Goal: Transaction & Acquisition: Purchase product/service

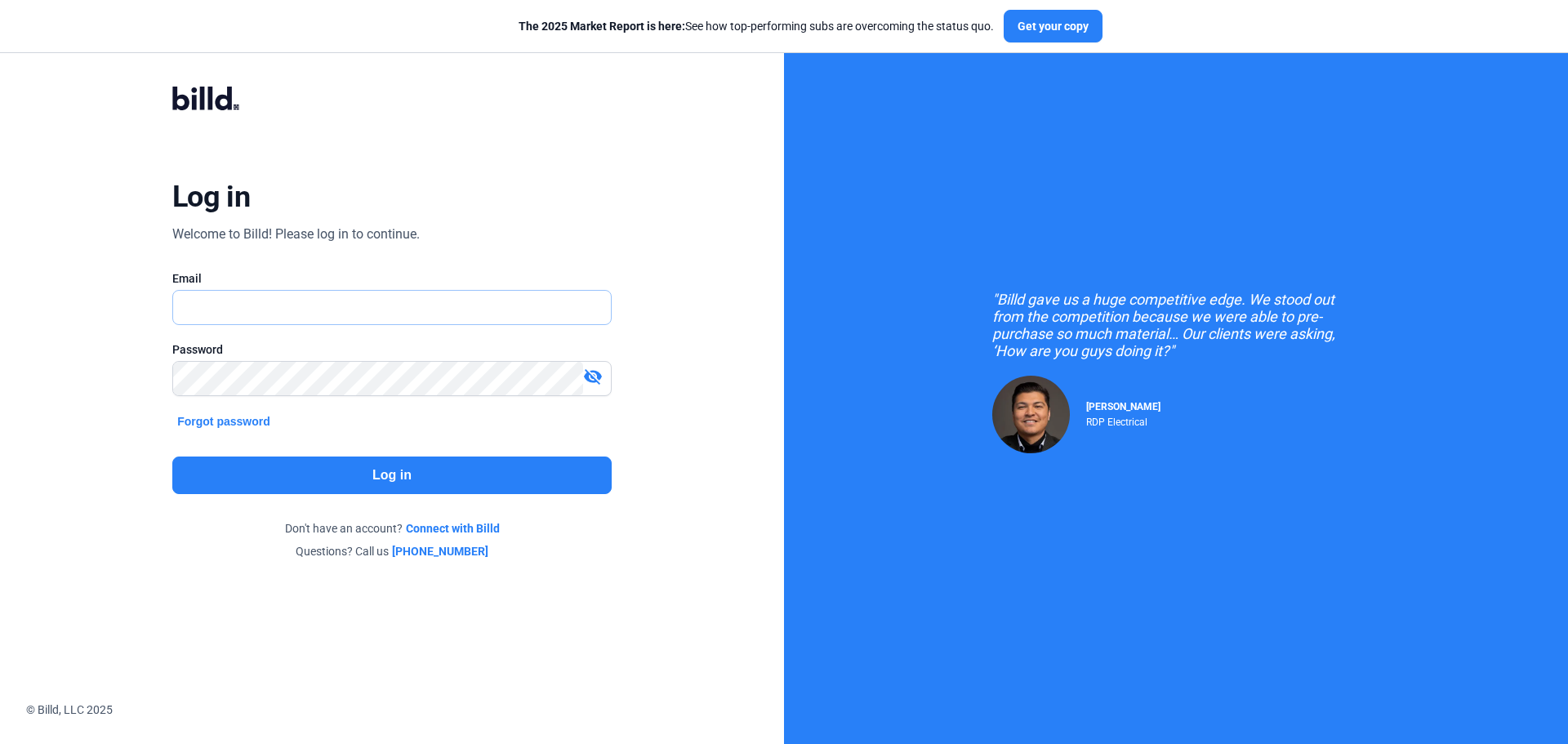
drag, startPoint x: 538, startPoint y: 320, endPoint x: 547, endPoint y: 301, distance: 21.0
click at [538, 320] on input "text" at bounding box center [383, 307] width 419 height 34
type input "[EMAIL_ADDRESS][DOMAIN_NAME]"
click at [493, 482] on button "Log in" at bounding box center [392, 475] width 439 height 37
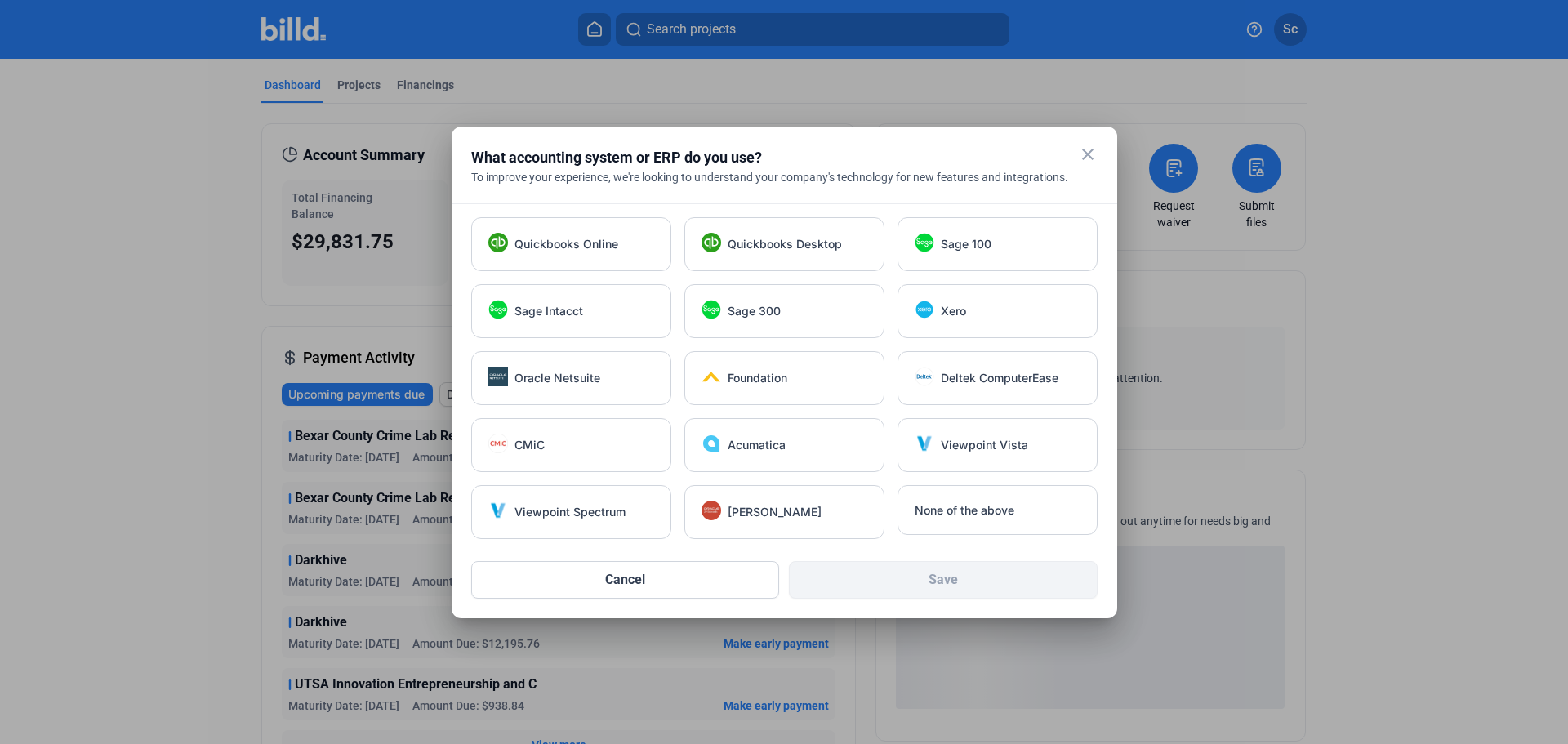
click at [1085, 155] on mat-icon "close" at bounding box center [1087, 154] width 20 height 20
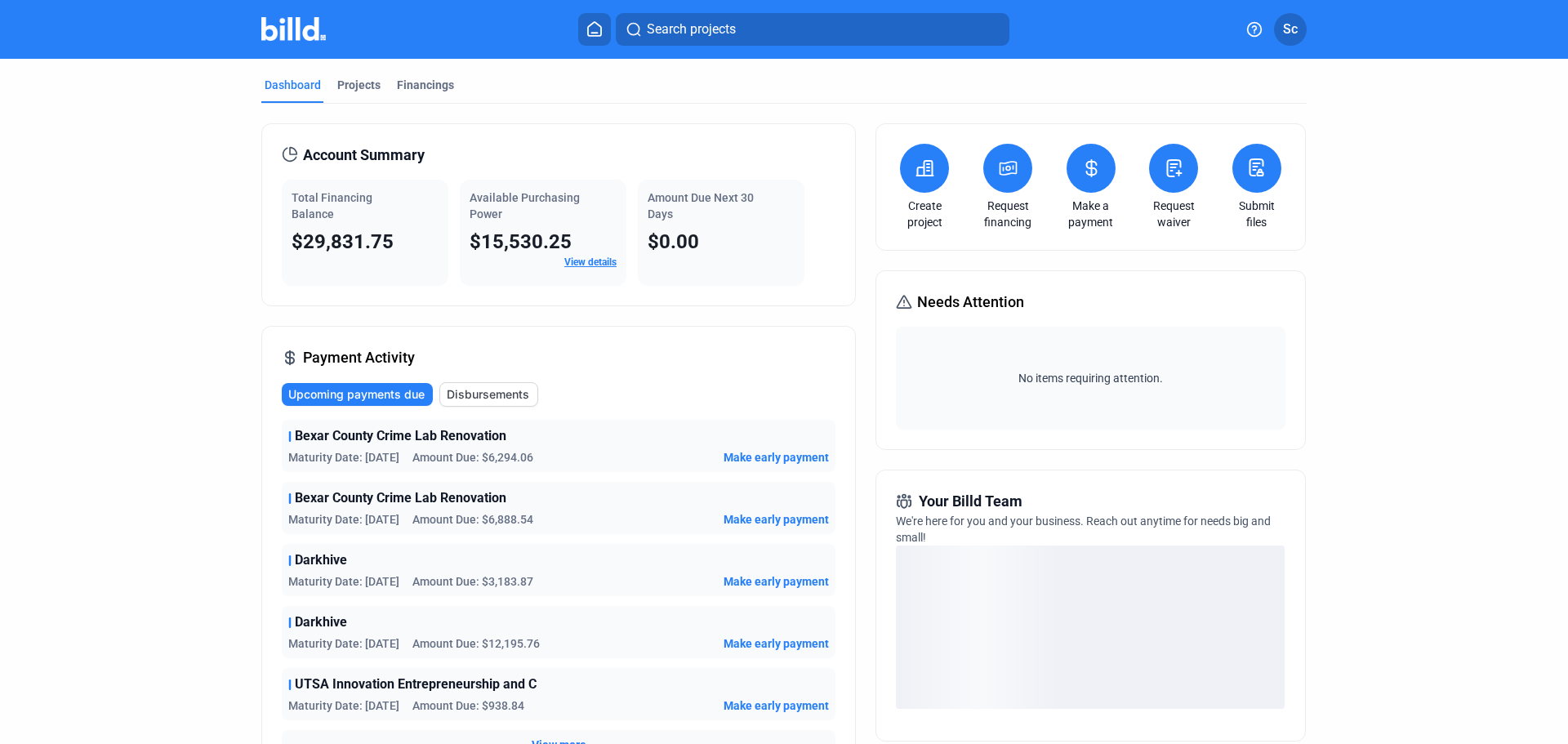
click at [350, 87] on div "Projects" at bounding box center [359, 85] width 43 height 16
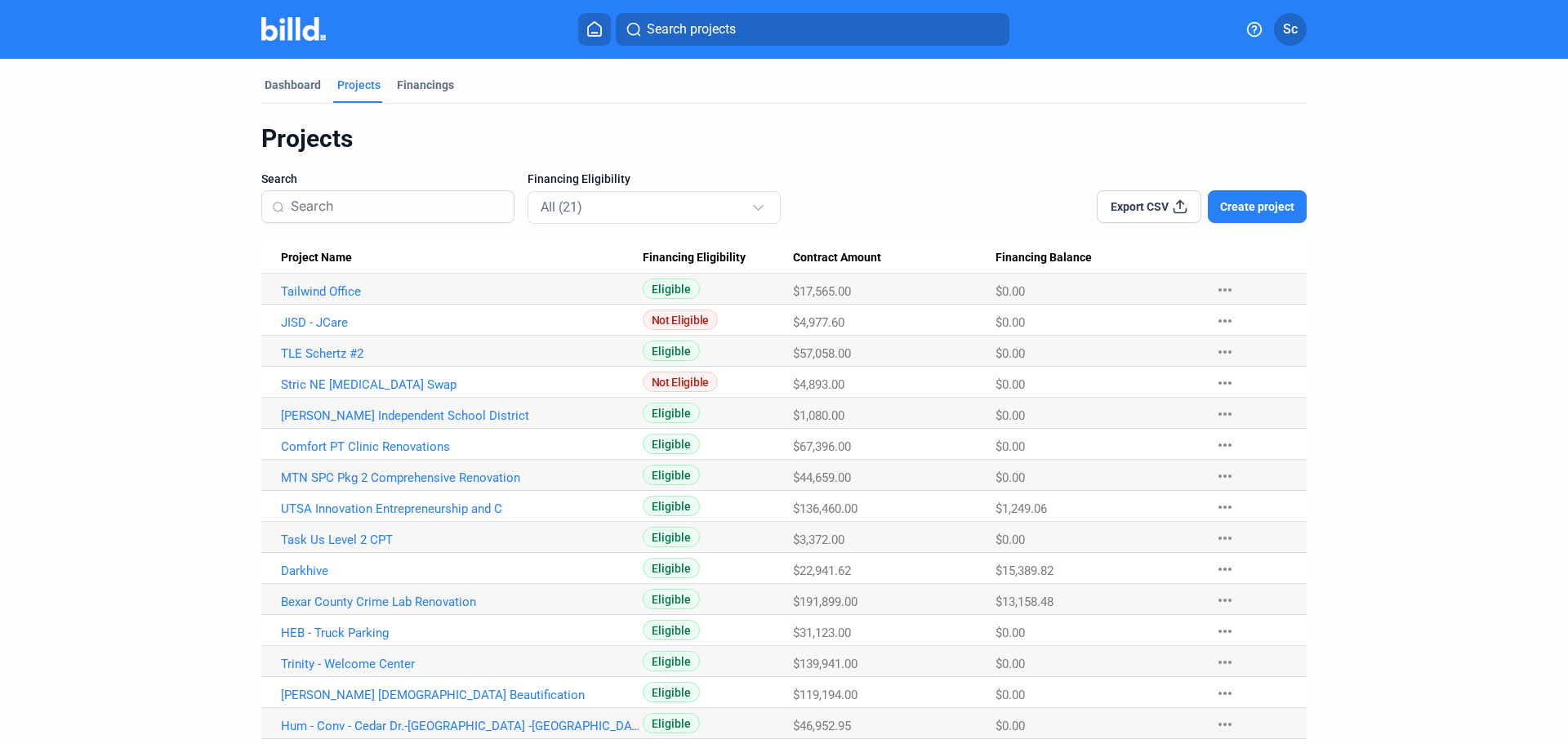
click at [455, 87] on div "Dashboard Projects Financings" at bounding box center [784, 90] width 1045 height 26
click at [418, 87] on div "Financings" at bounding box center [425, 85] width 57 height 16
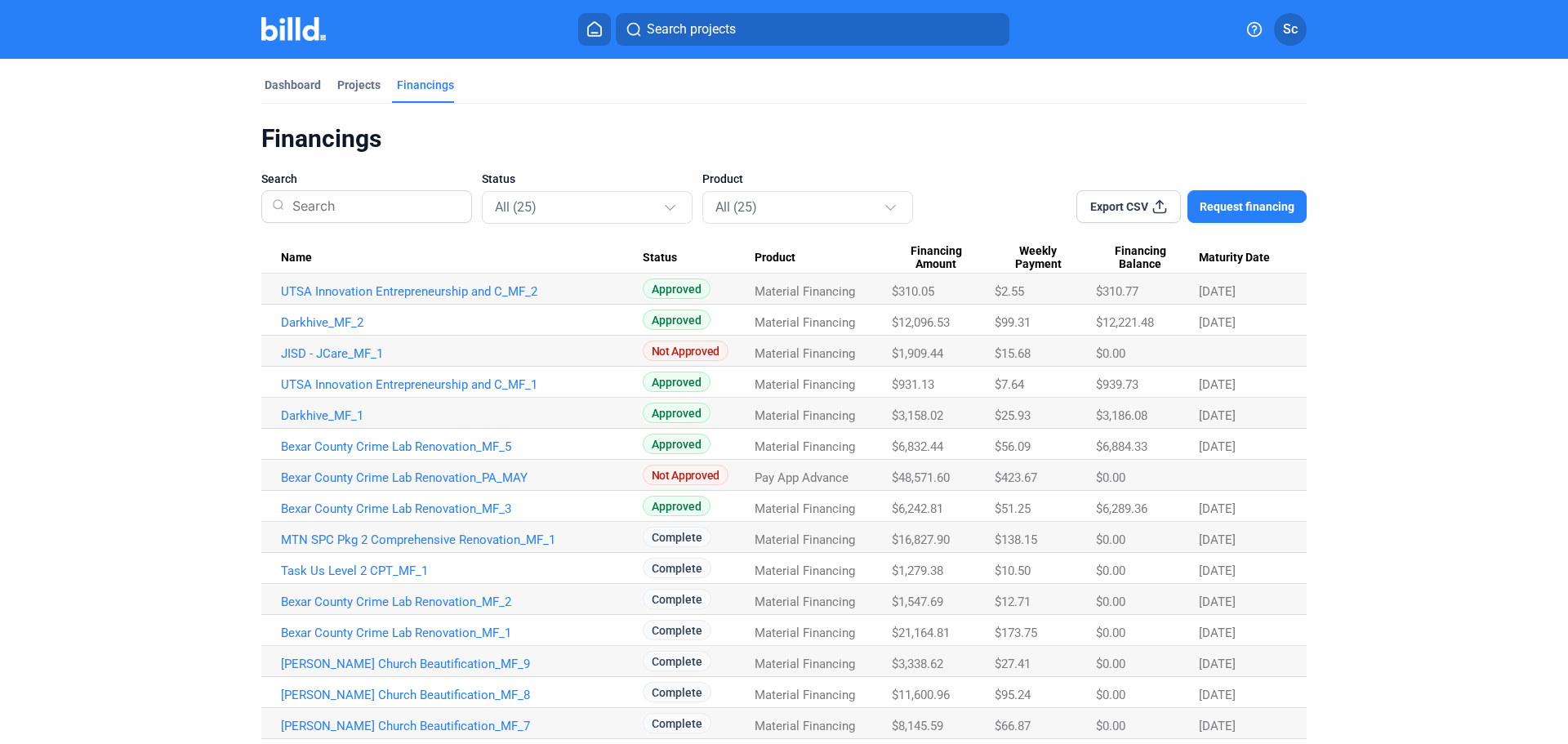
click at [307, 348] on link "JISD - JCare_MF_1" at bounding box center [462, 353] width 362 height 15
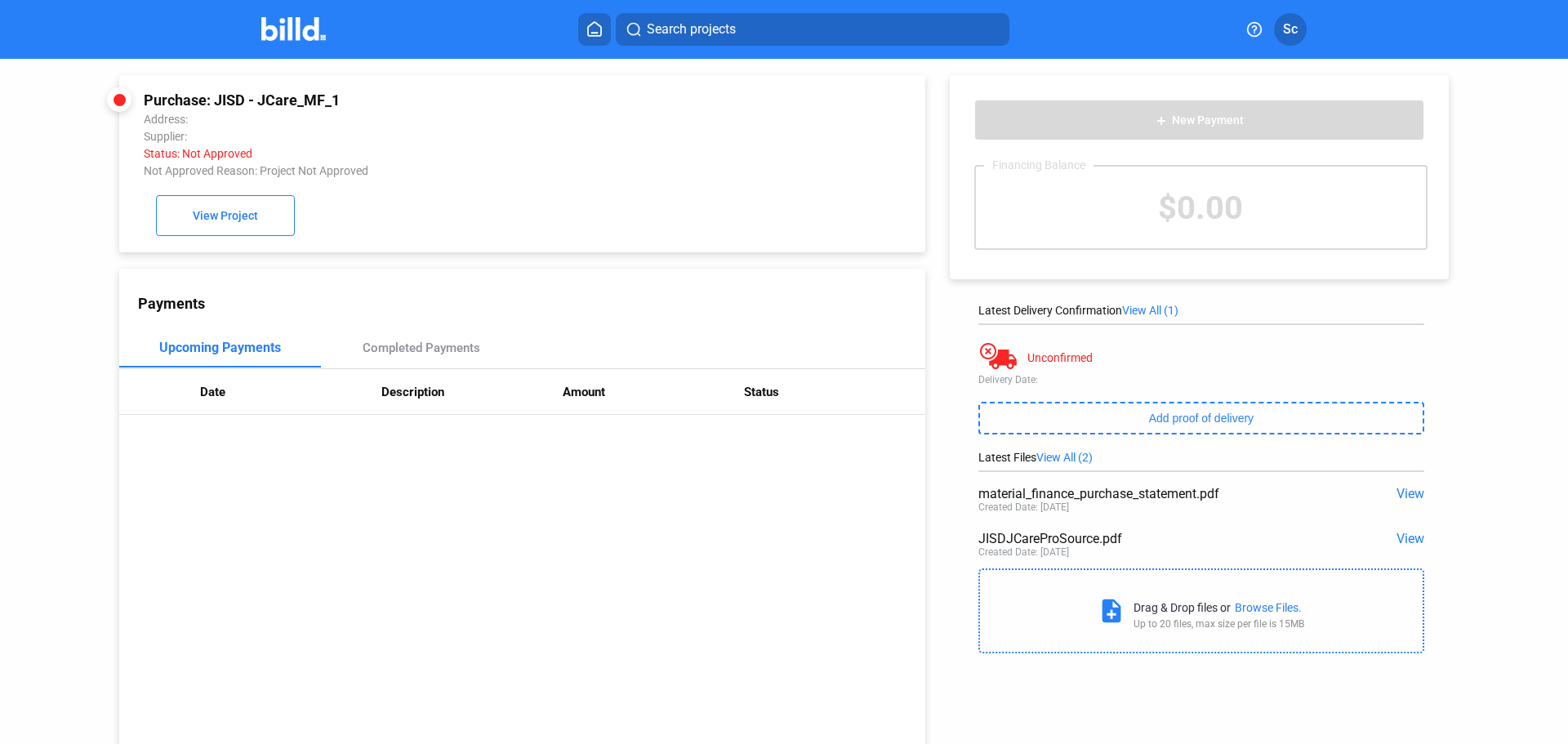
click at [1413, 536] on span "View" at bounding box center [1410, 539] width 28 height 16
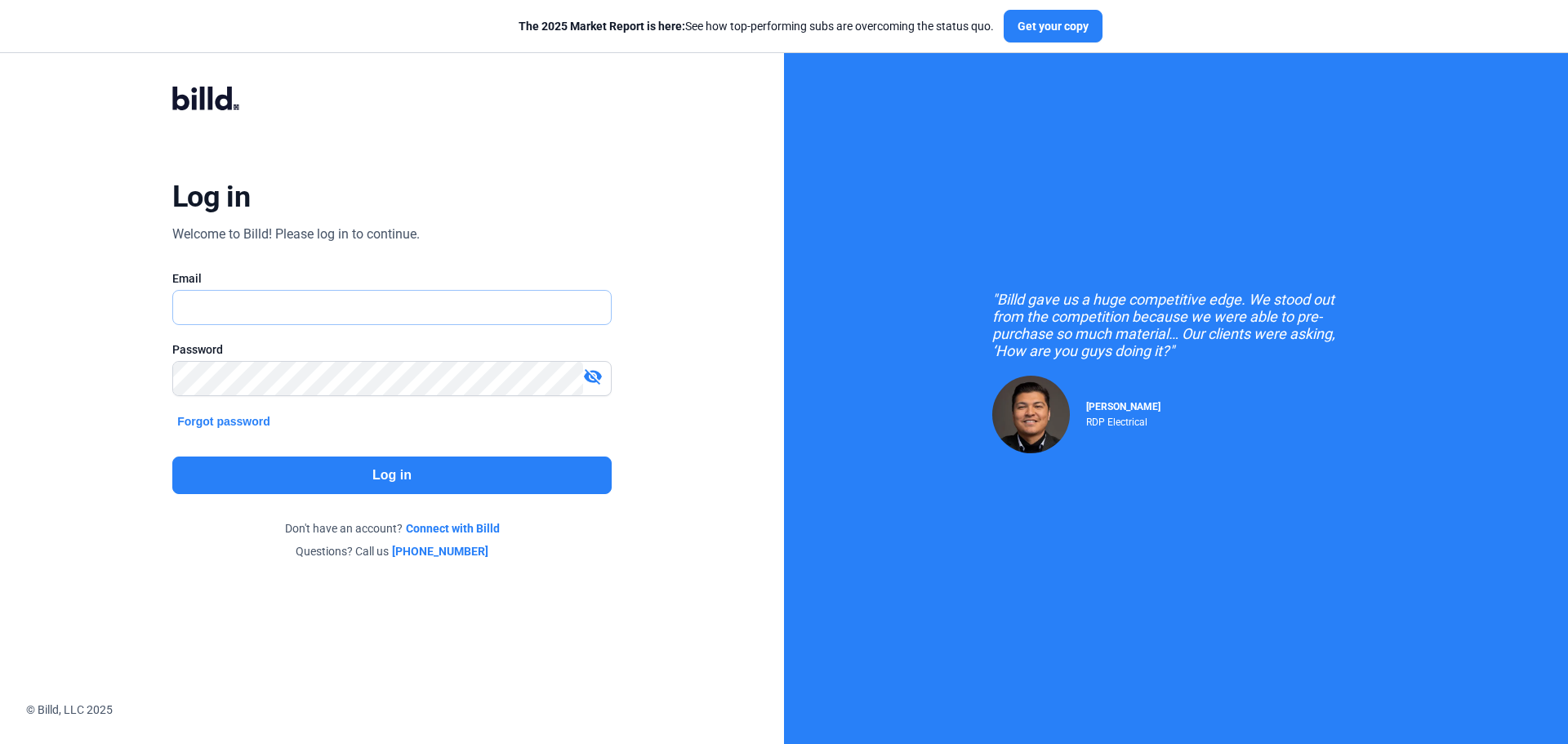
click at [390, 293] on input "text" at bounding box center [383, 307] width 419 height 34
type input "[EMAIL_ADDRESS][DOMAIN_NAME]"
click at [330, 470] on button "Log in" at bounding box center [392, 475] width 439 height 37
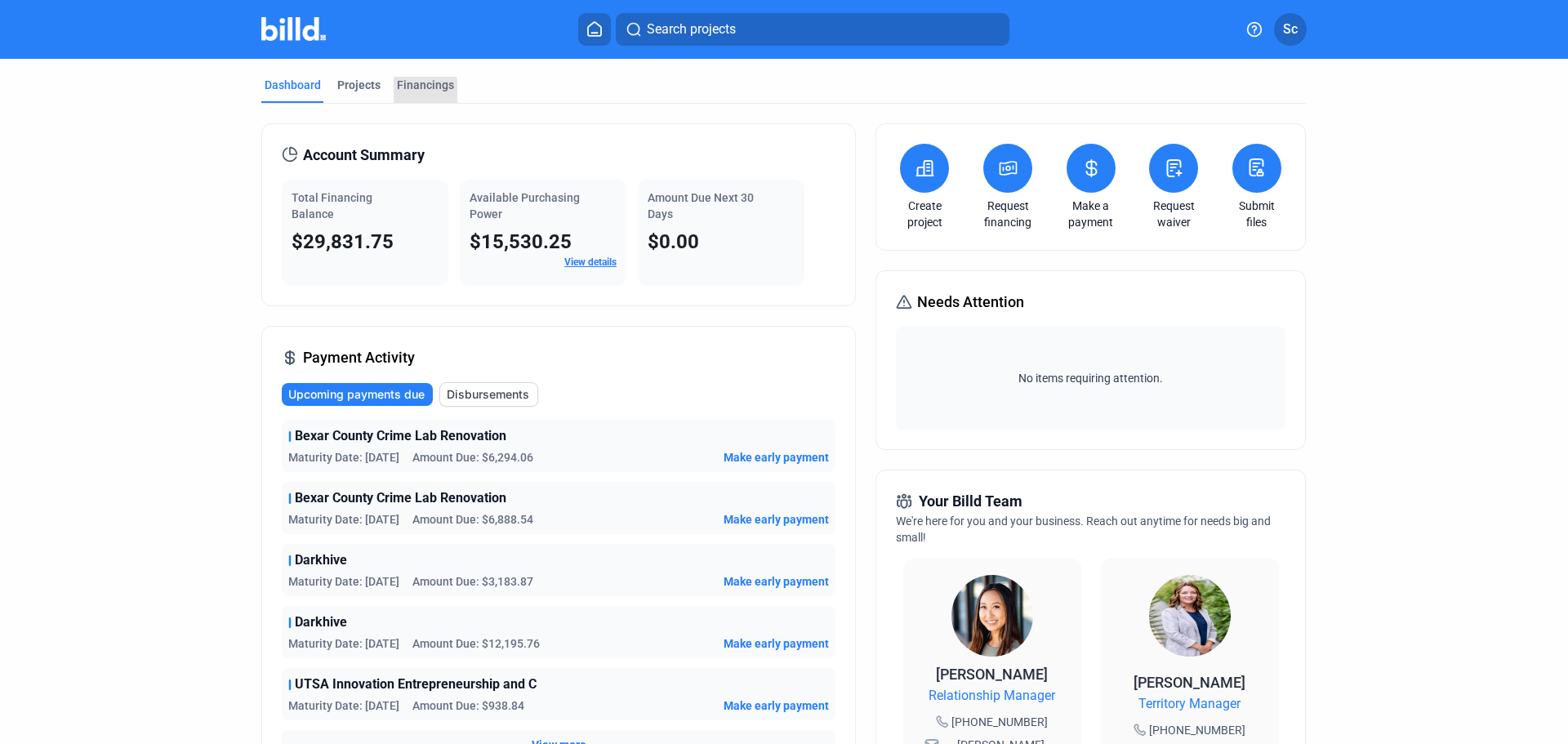
click at [408, 98] on div "Financings" at bounding box center [425, 90] width 64 height 26
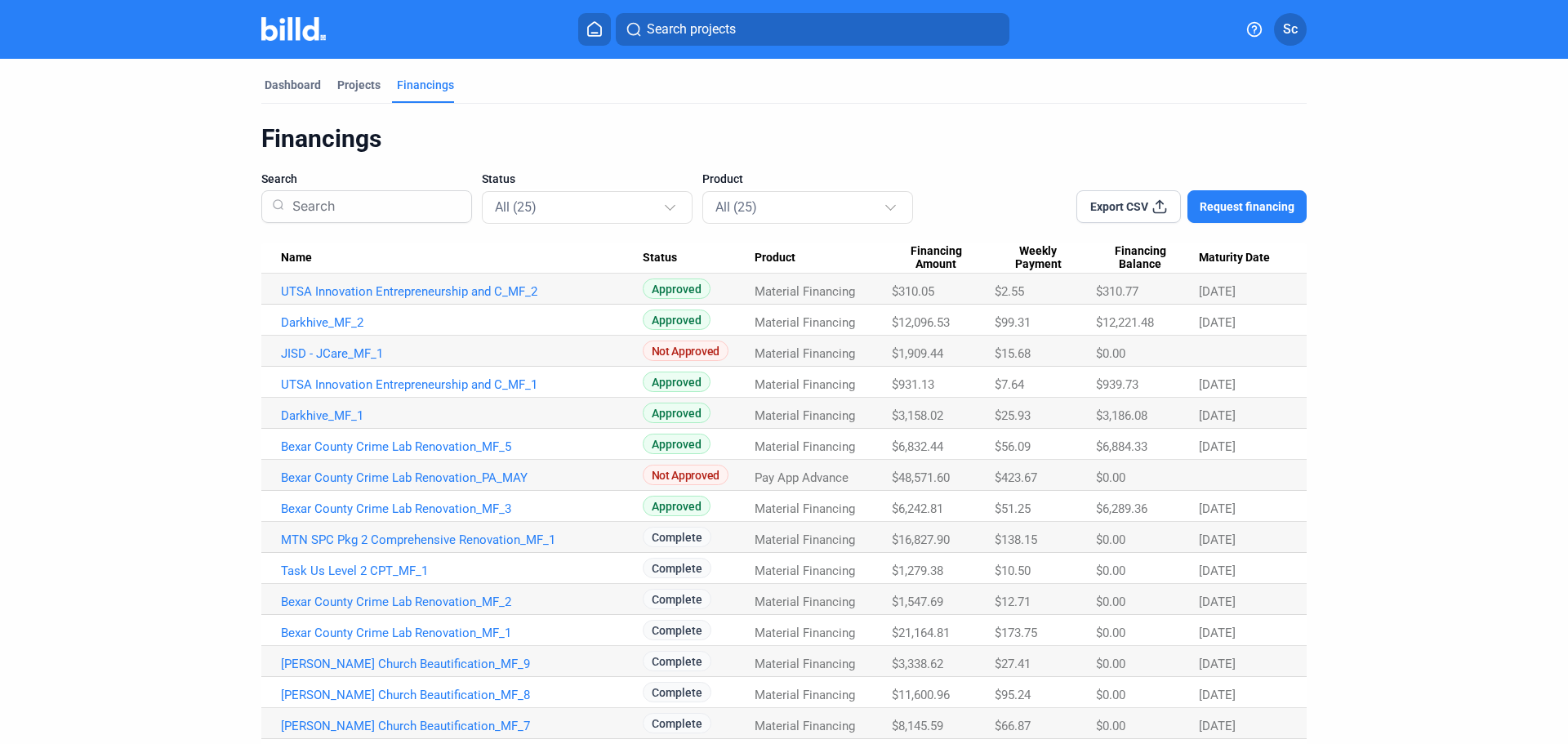
click at [321, 350] on link "JISD - JCare_MF_1" at bounding box center [462, 353] width 362 height 15
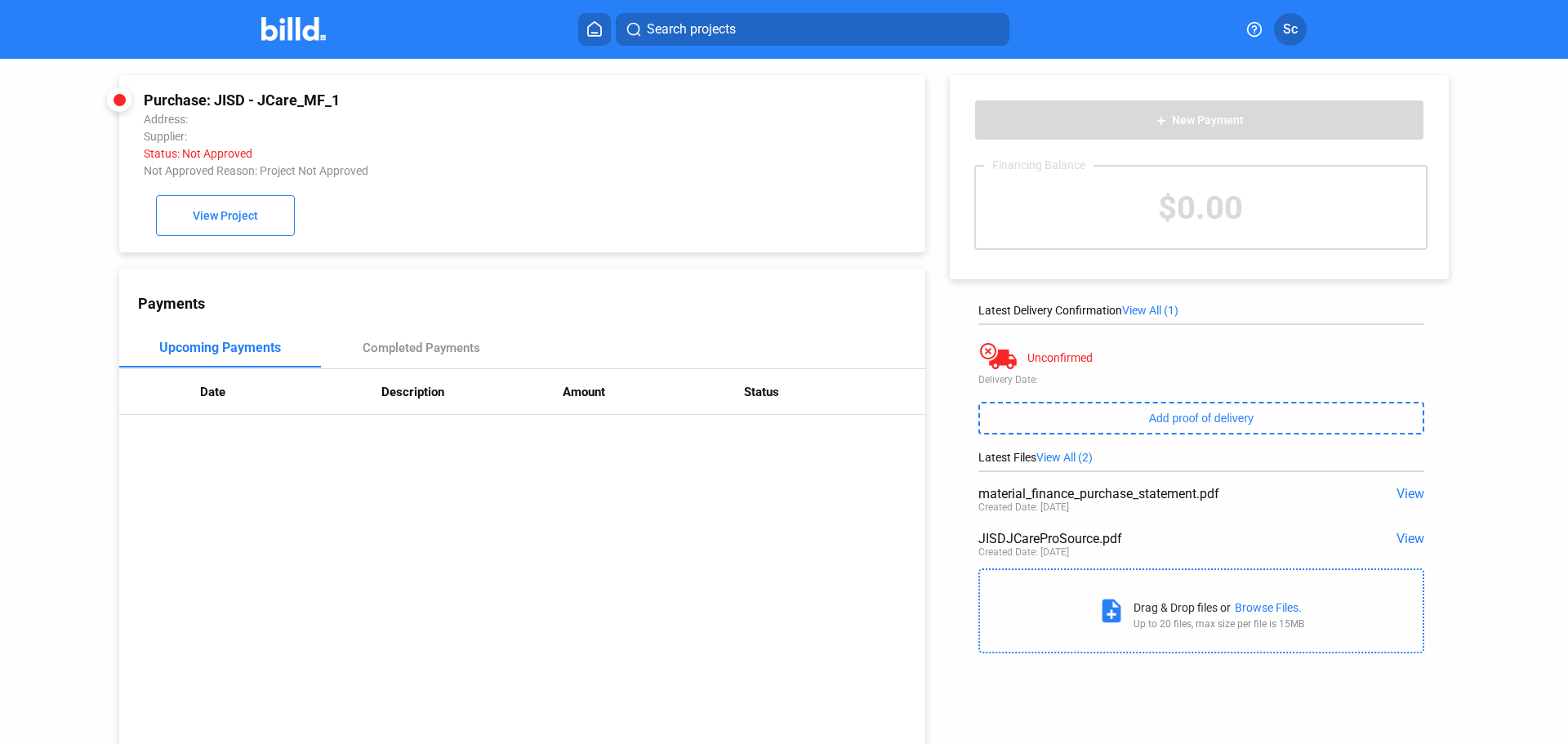
click at [1411, 540] on span "View" at bounding box center [1410, 539] width 28 height 16
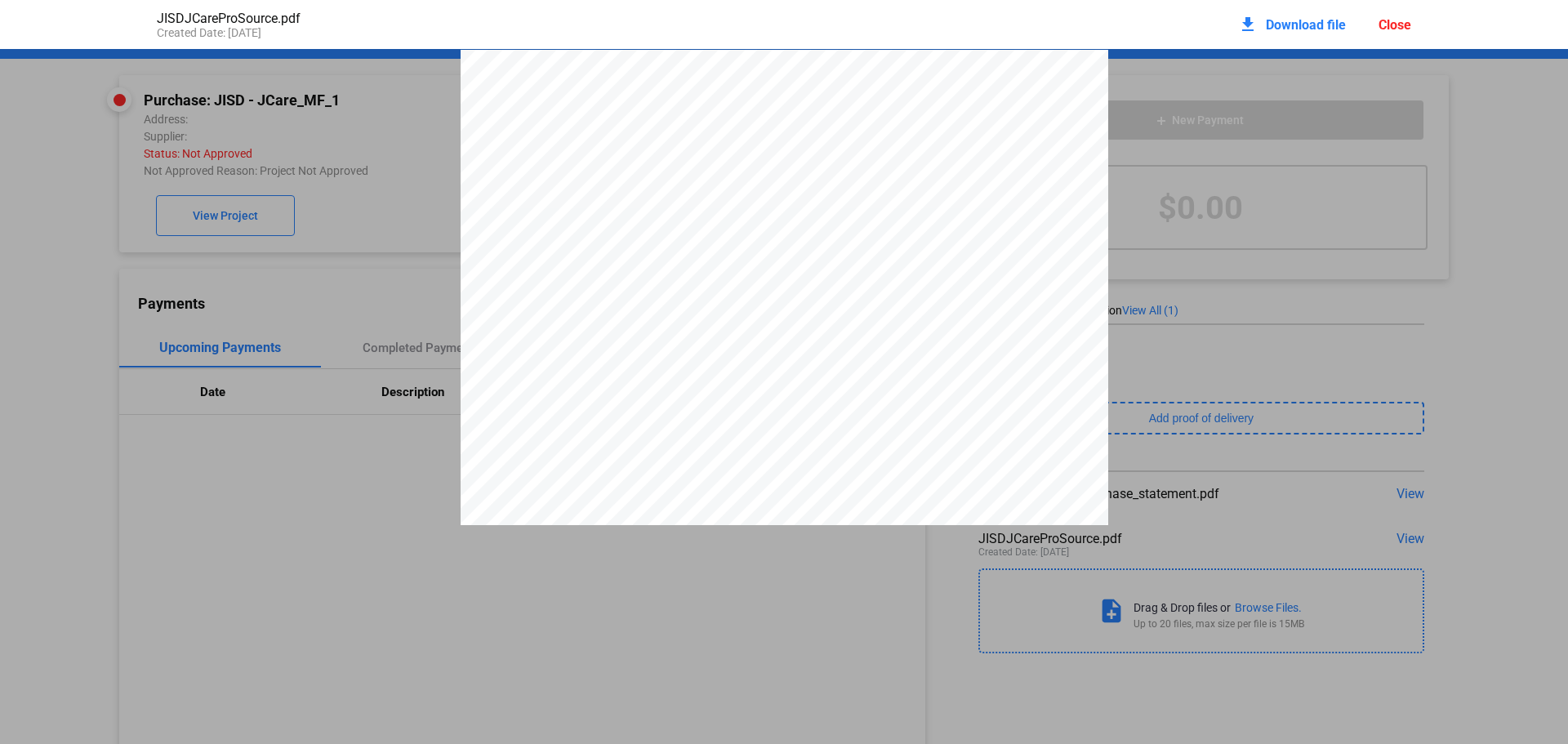
scroll to position [8, 0]
click at [1395, 23] on div "Close" at bounding box center [1395, 25] width 33 height 16
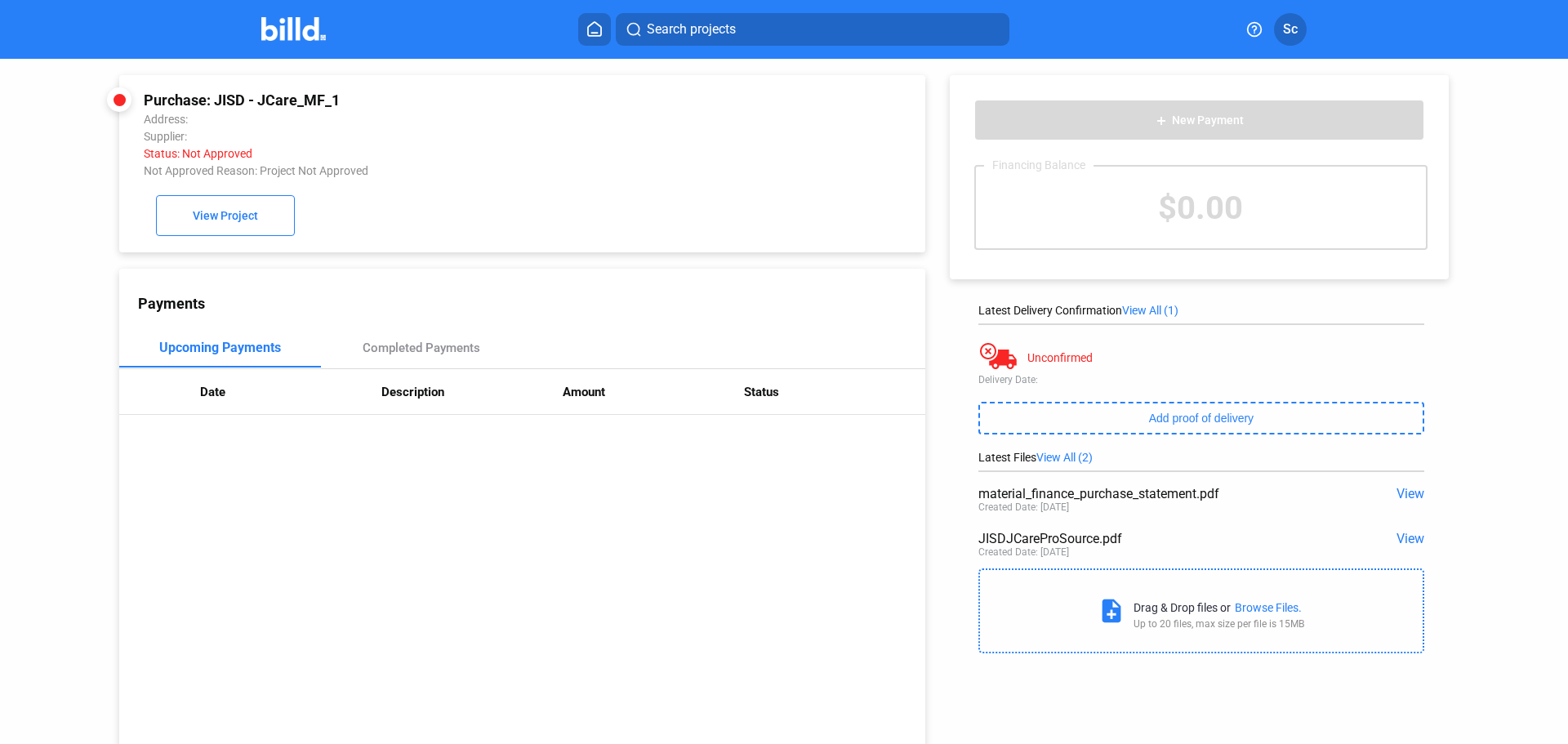
click at [306, 38] on img at bounding box center [294, 29] width 64 height 23
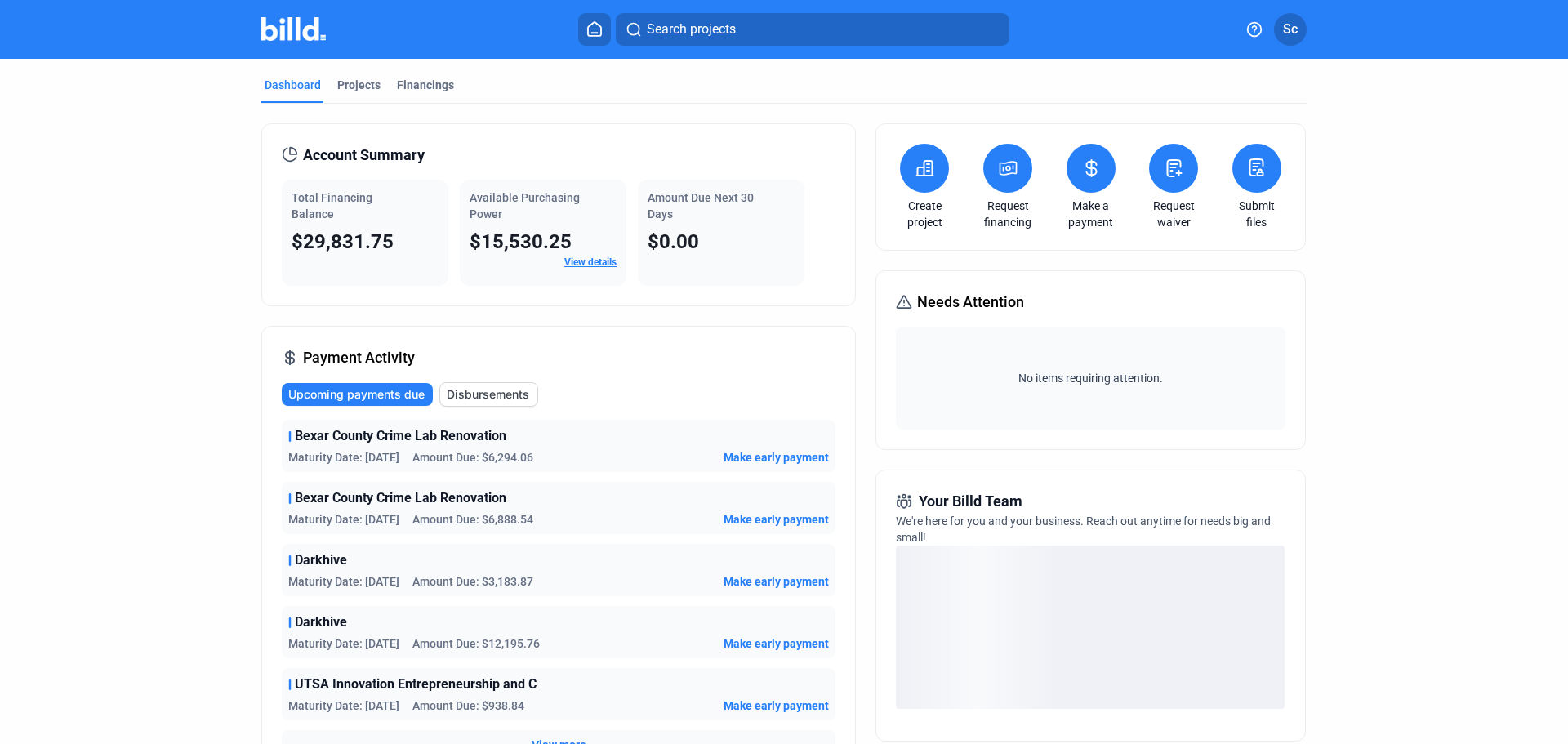
click at [412, 86] on div "Financings" at bounding box center [425, 85] width 57 height 16
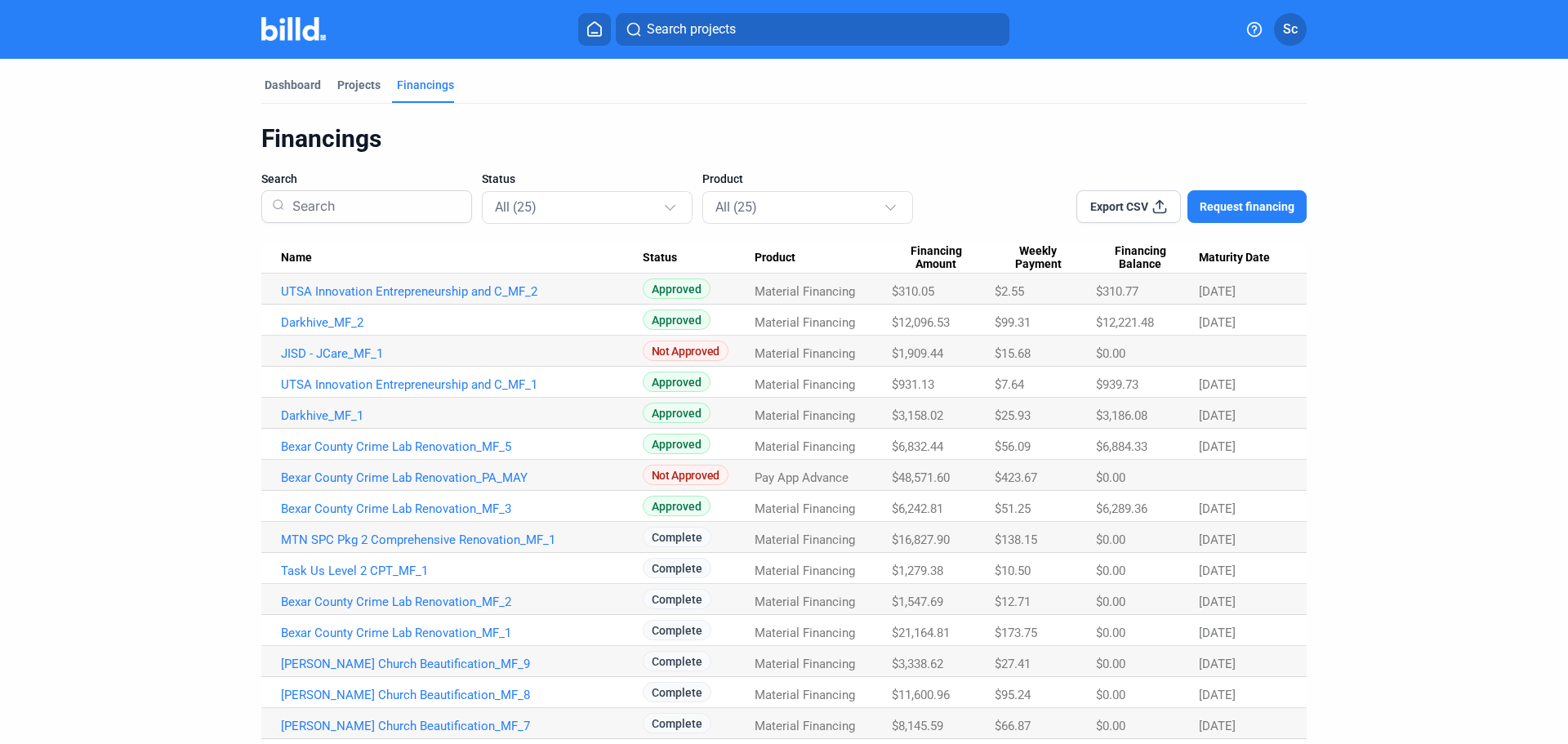
click at [1241, 206] on span "Request financing" at bounding box center [1247, 206] width 94 height 16
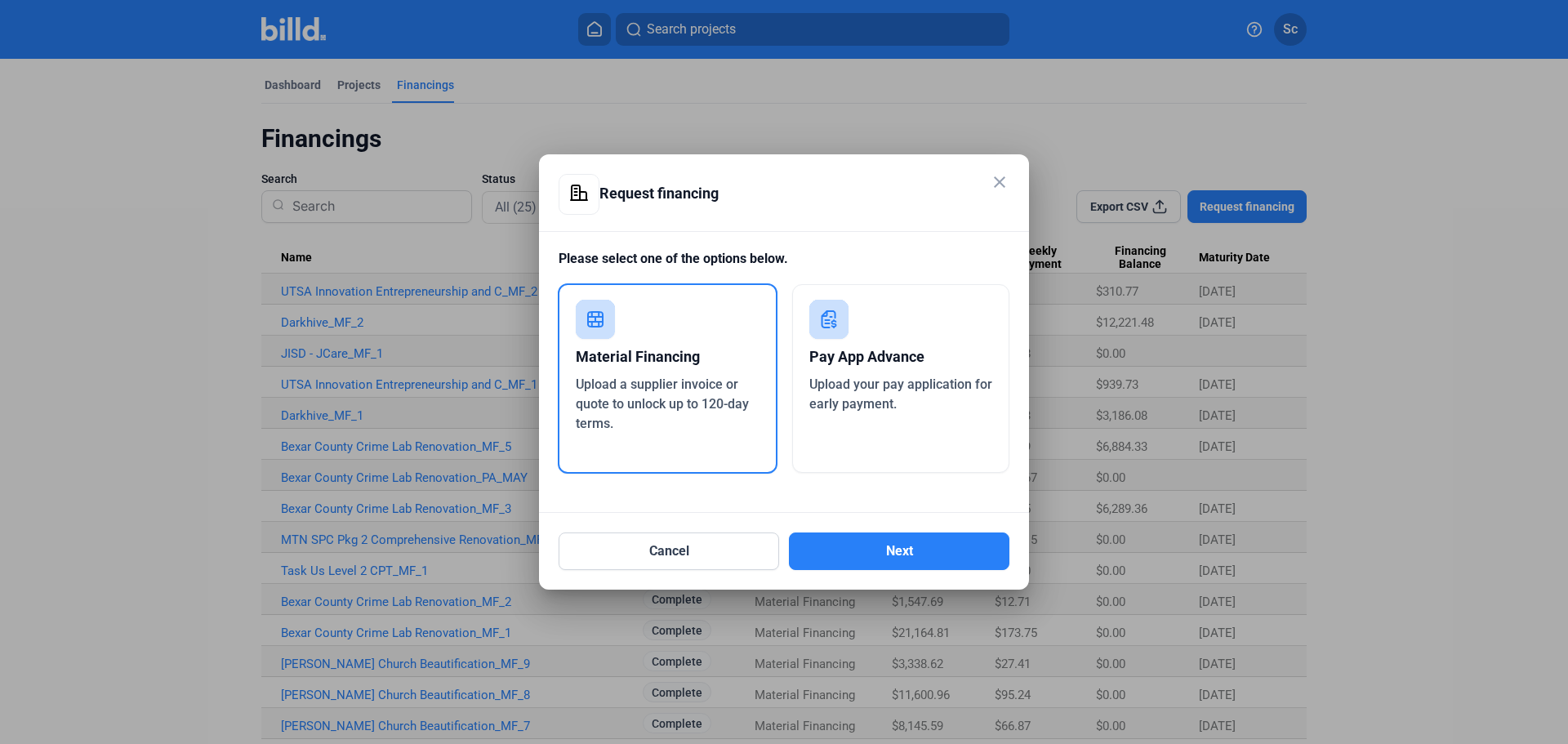
click at [889, 547] on button "Next" at bounding box center [898, 551] width 220 height 37
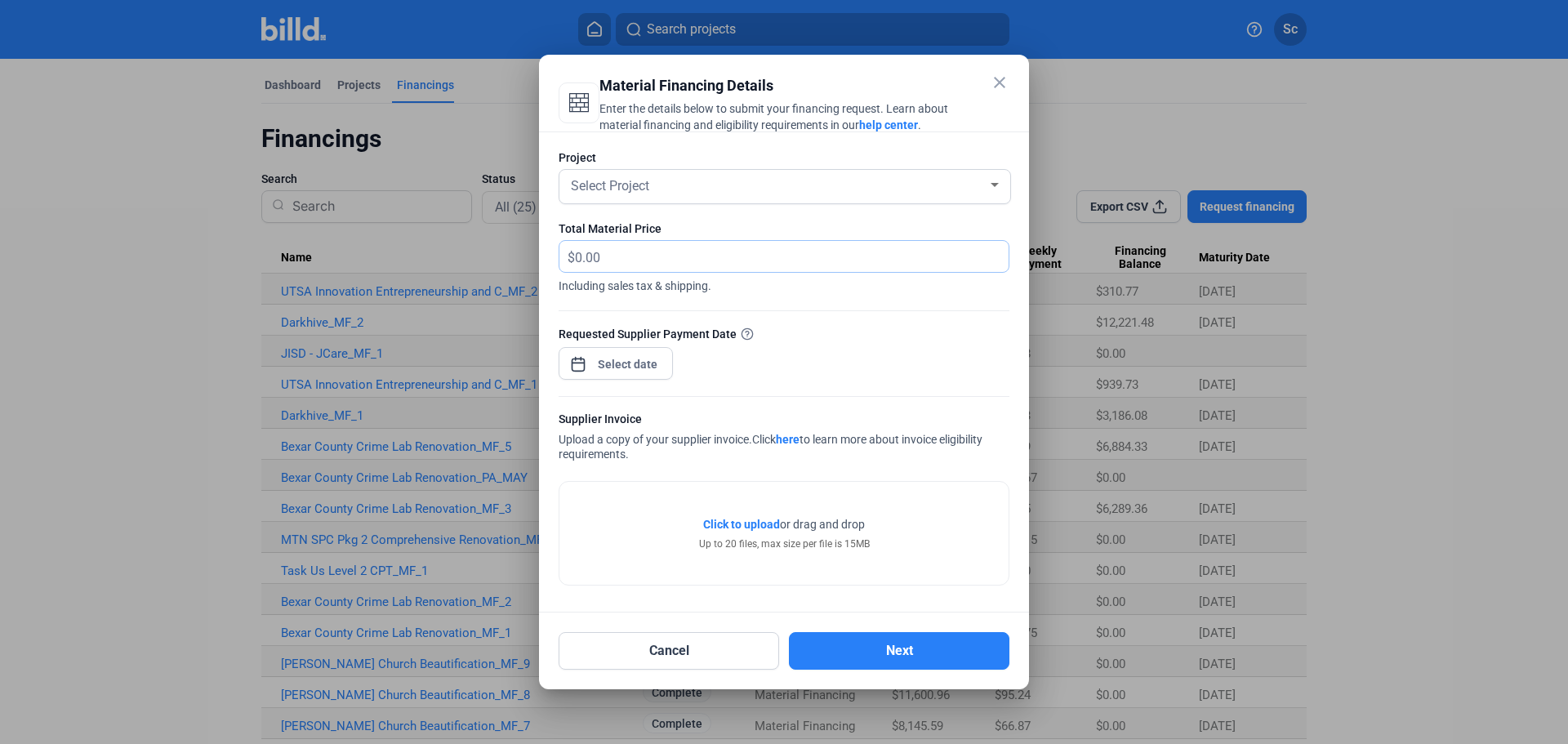
click at [648, 257] on input "text" at bounding box center [782, 256] width 415 height 32
type input "2,026.44"
click at [636, 372] on div "close Material Financing Details Enter the details below to submit your financi…" at bounding box center [784, 372] width 1568 height 744
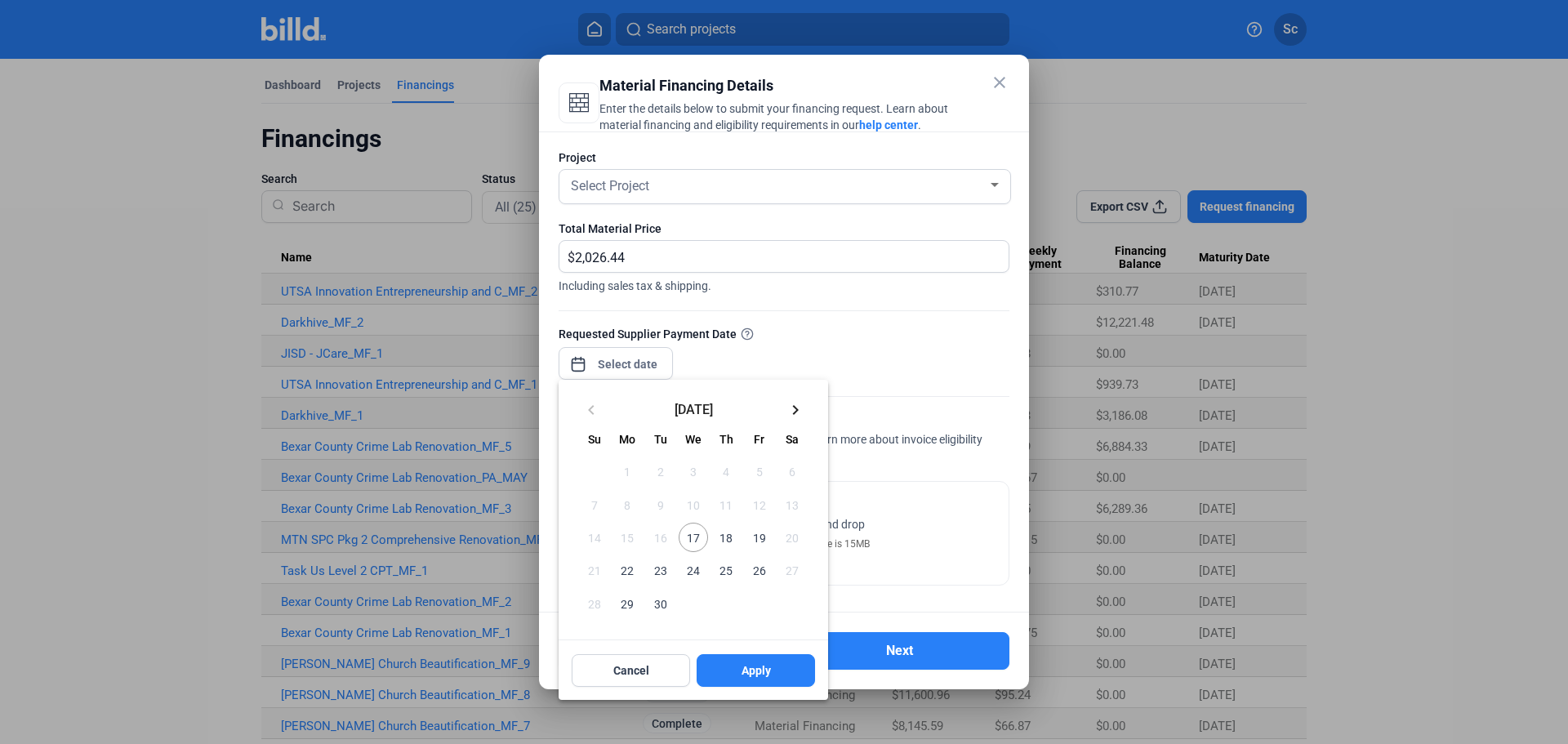
click at [689, 534] on span "17" at bounding box center [693, 537] width 29 height 29
click at [698, 190] on div at bounding box center [784, 372] width 1568 height 744
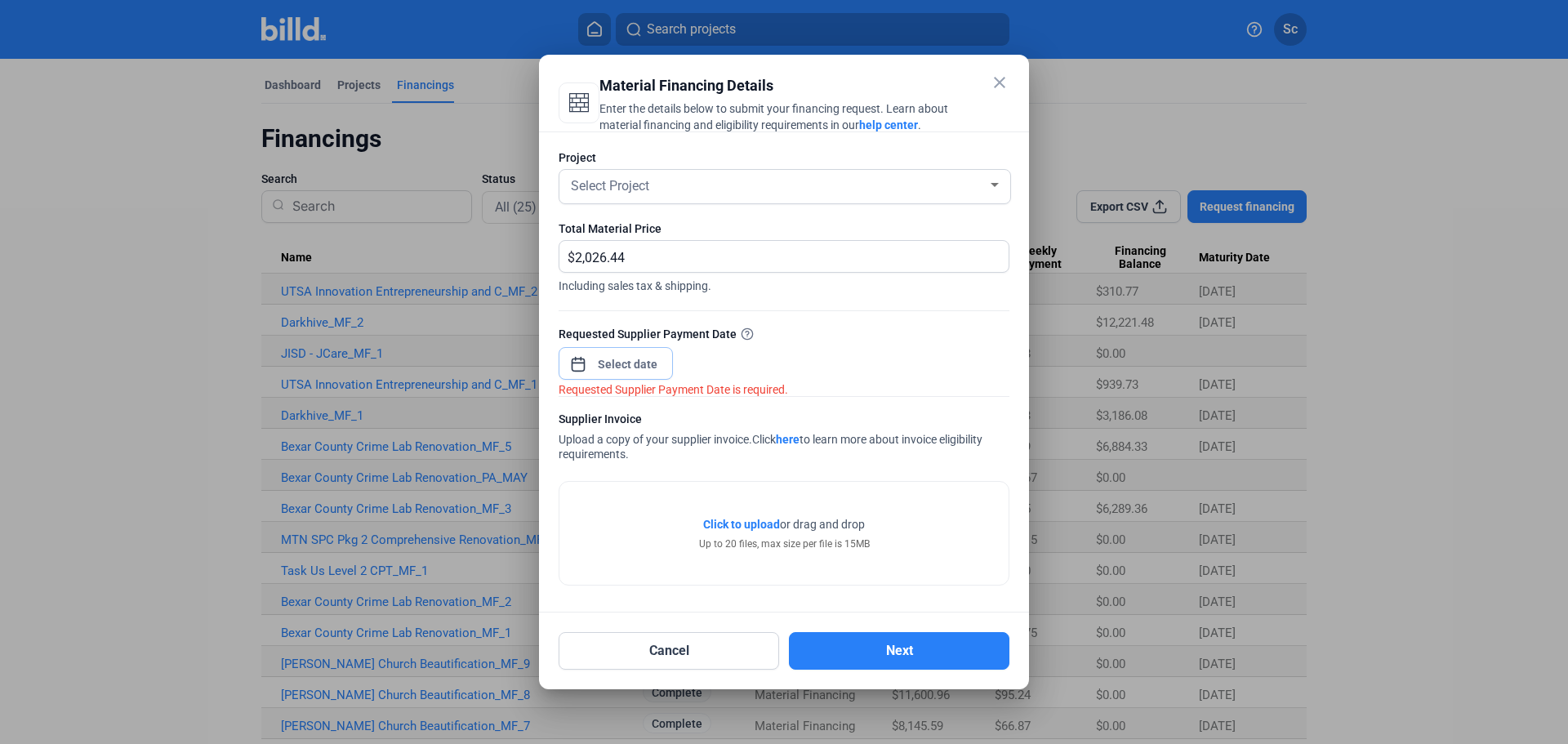
click at [638, 354] on input at bounding box center [627, 364] width 70 height 20
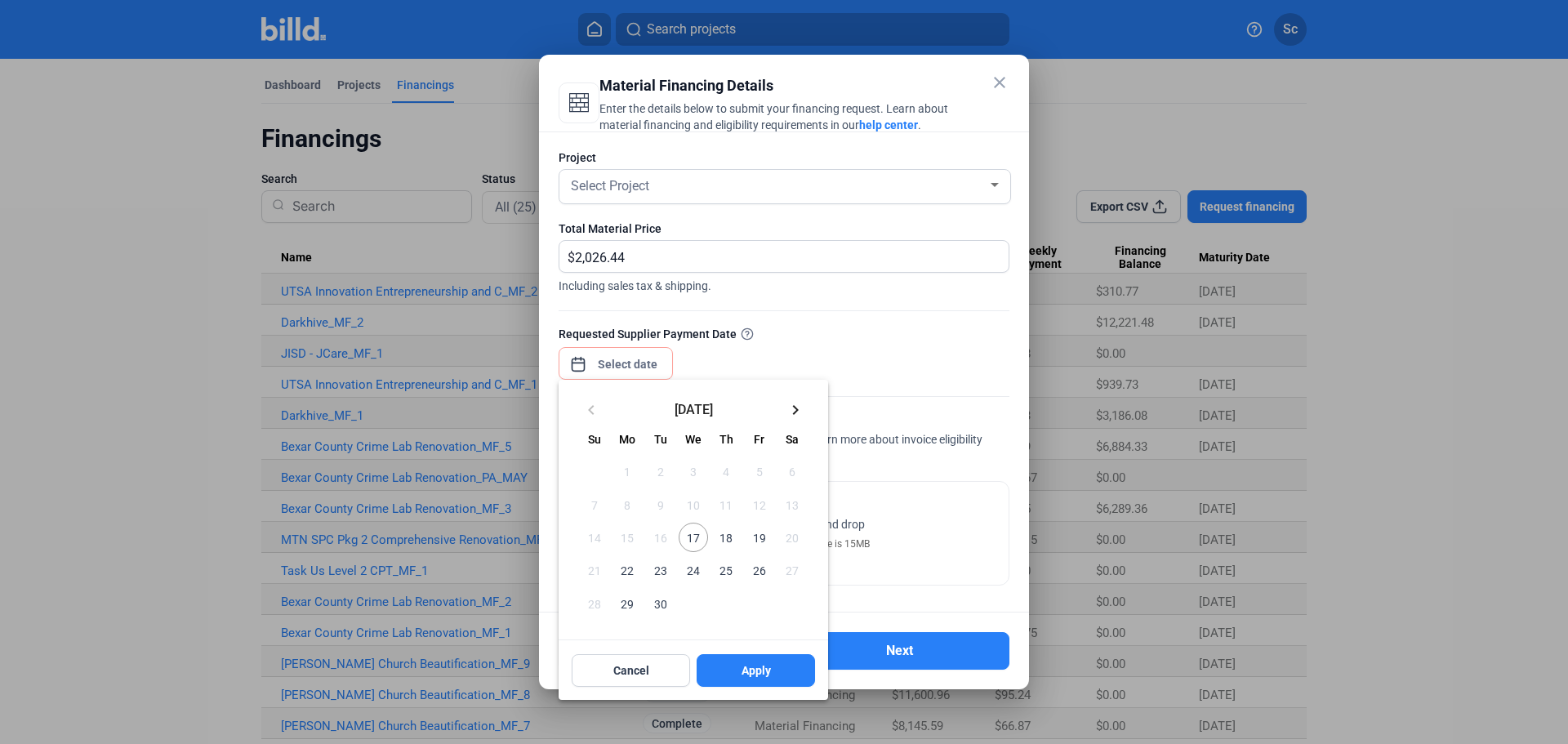
click at [708, 539] on button "17" at bounding box center [693, 537] width 33 height 33
click at [756, 676] on span "Apply" at bounding box center [756, 670] width 29 height 16
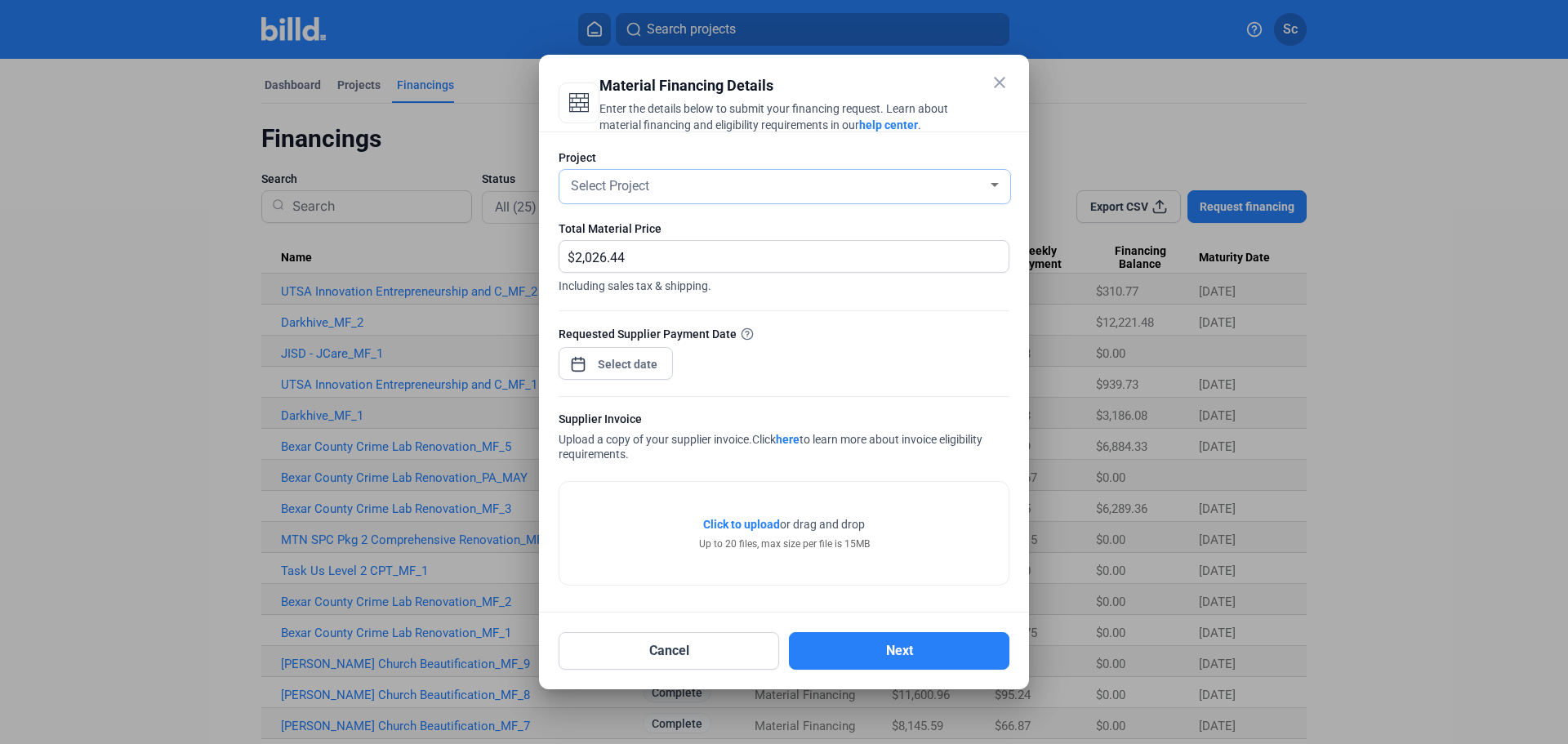
click at [665, 195] on div "Select Project" at bounding box center [777, 184] width 419 height 23
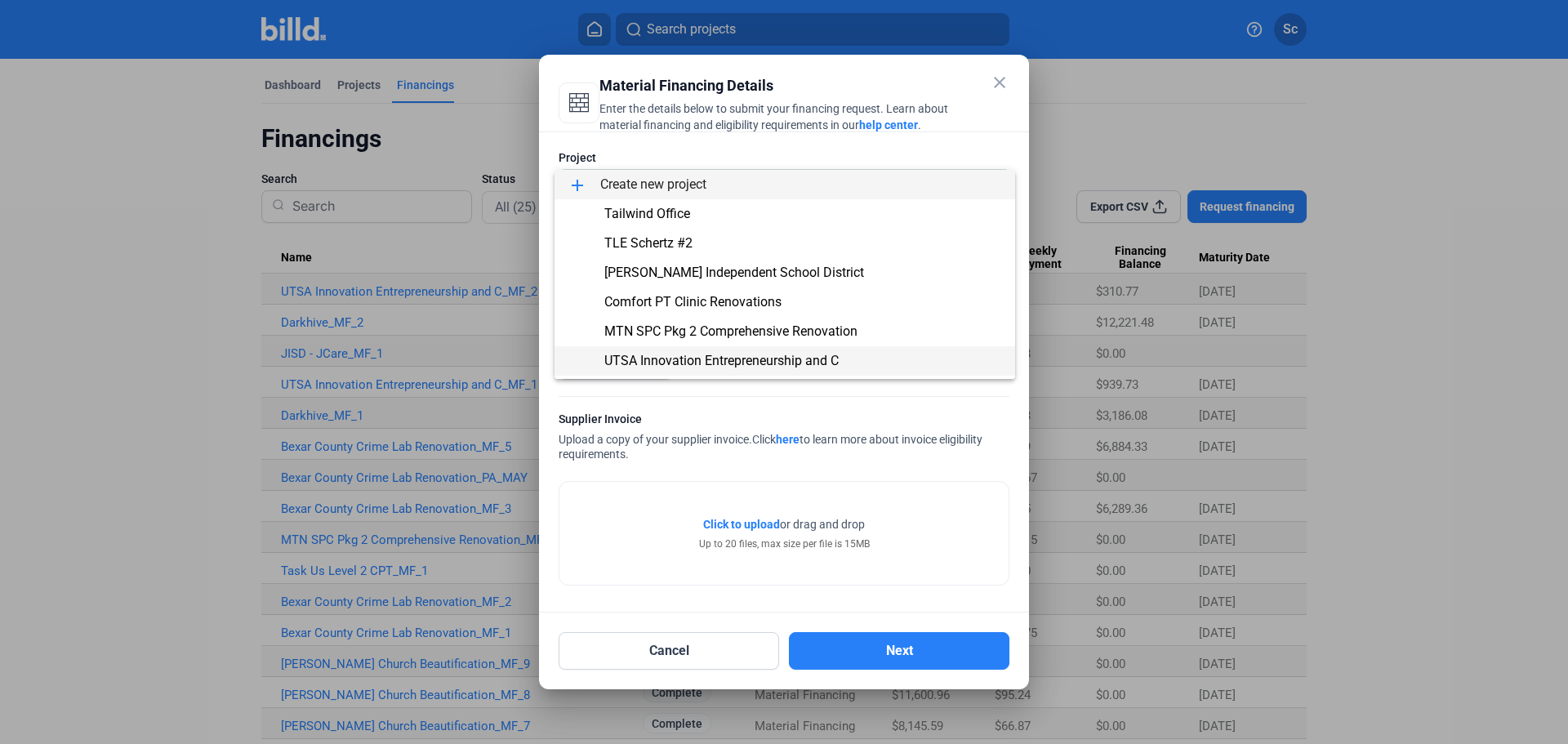
click at [761, 356] on span "UTSA Innovation Entrepreneurship and C" at bounding box center [721, 360] width 235 height 16
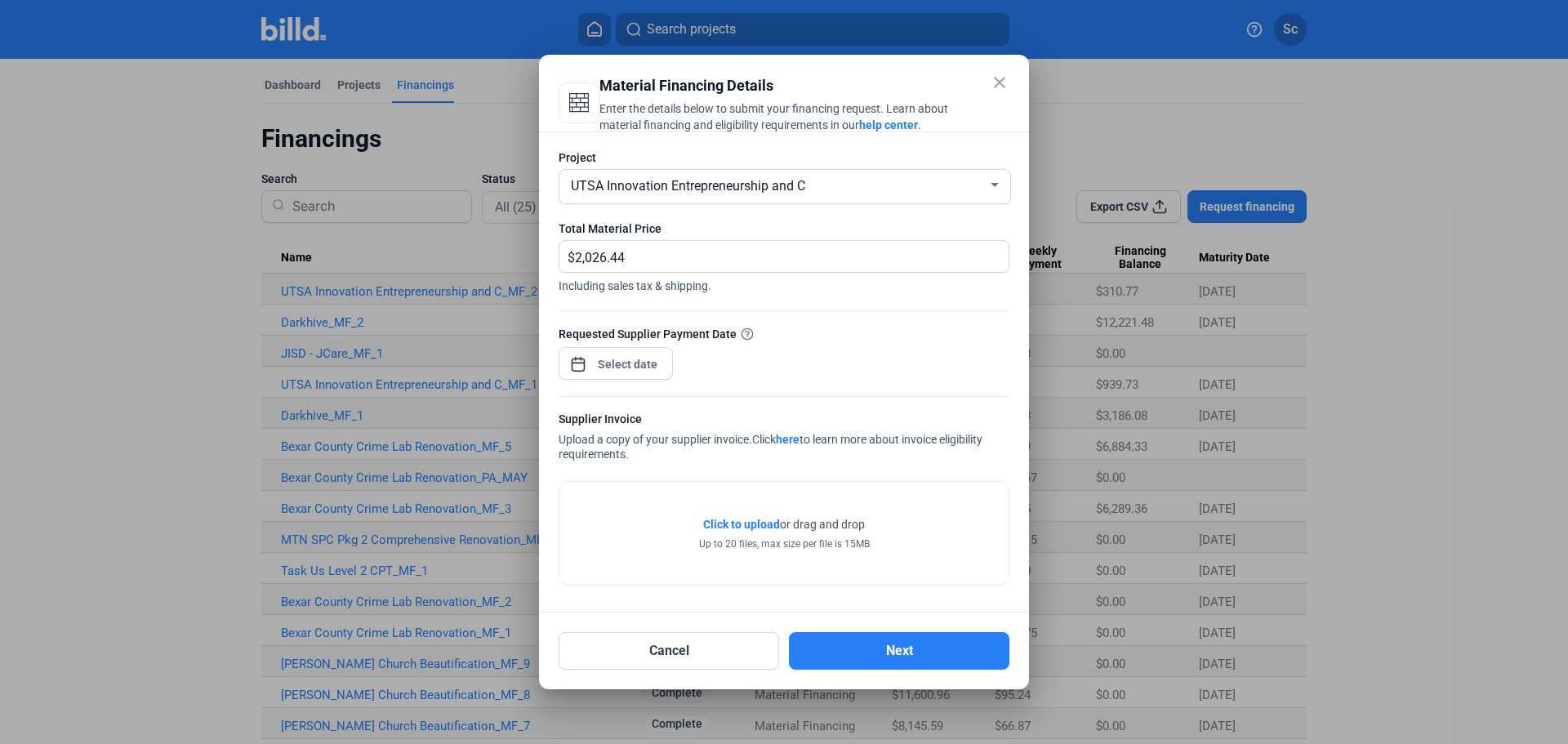
click at [759, 524] on span "Click to upload" at bounding box center [742, 524] width 77 height 13
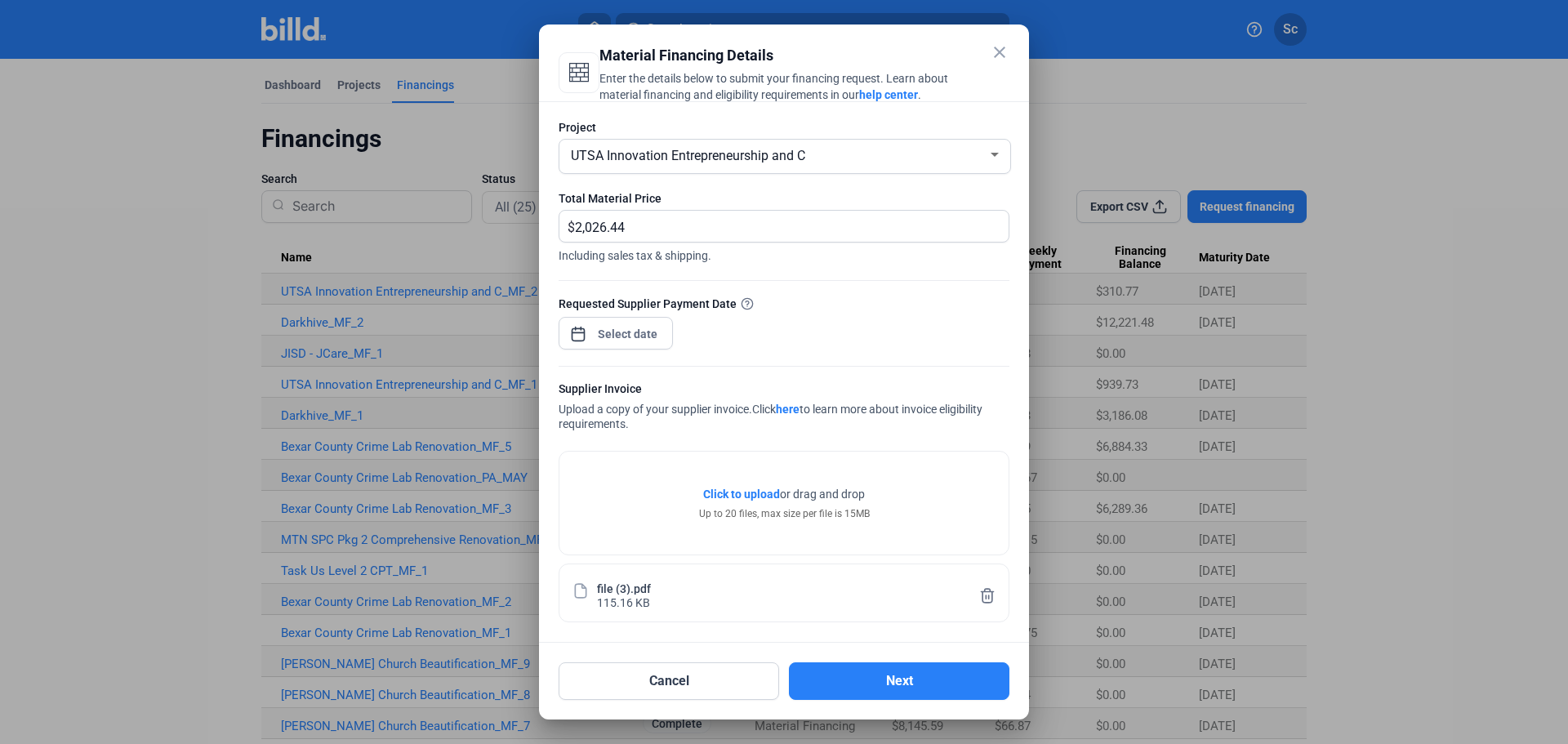
click at [923, 687] on button "Next" at bounding box center [898, 680] width 220 height 37
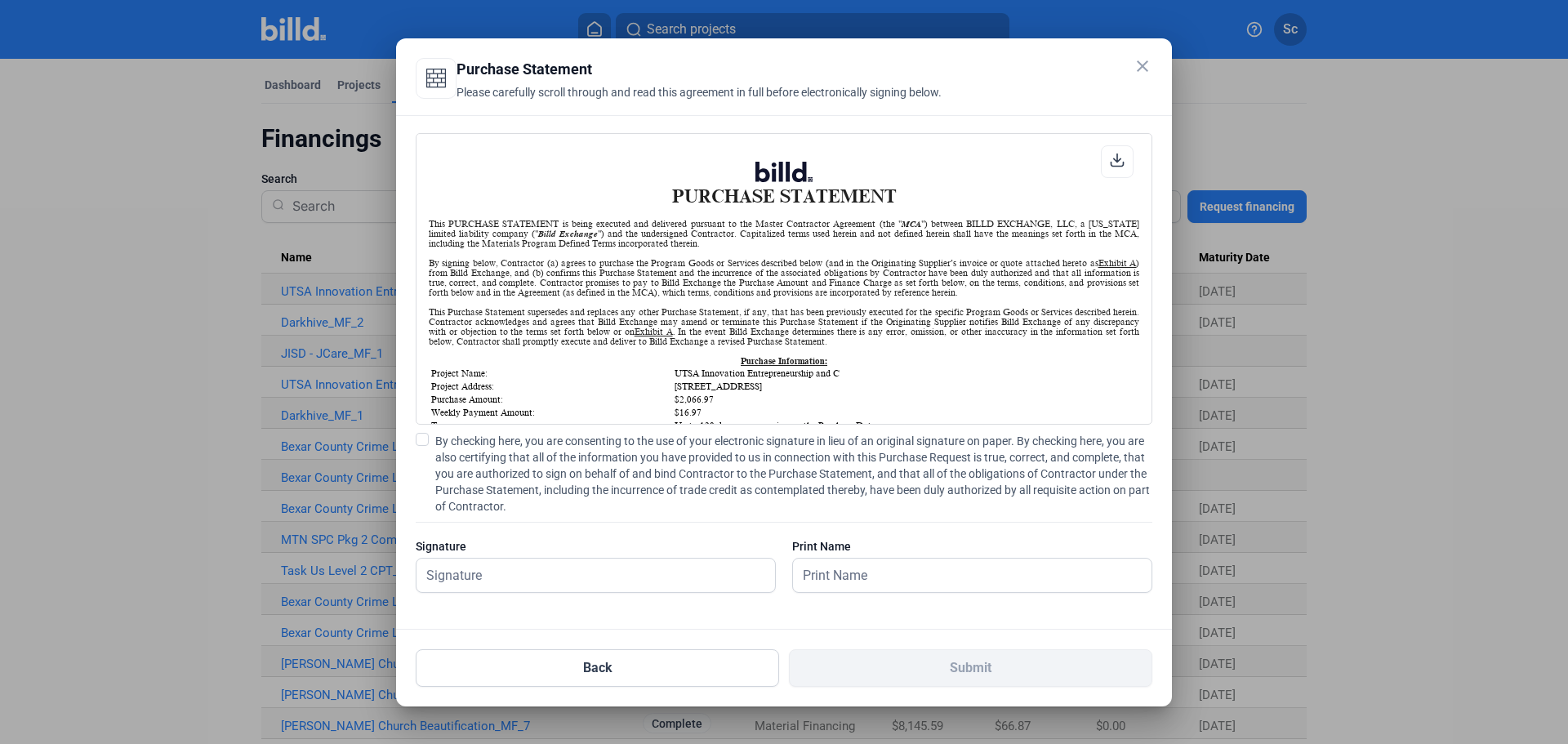
scroll to position [1, 0]
click at [422, 437] on span at bounding box center [422, 439] width 13 height 13
click at [0, 0] on input "By checking here, you are consenting to the use of your electronic signature in…" at bounding box center [0, 0] width 0 height 0
drag, startPoint x: 509, startPoint y: 574, endPoint x: 553, endPoint y: 583, distance: 44.9
click at [509, 574] on input "text" at bounding box center [596, 575] width 359 height 34
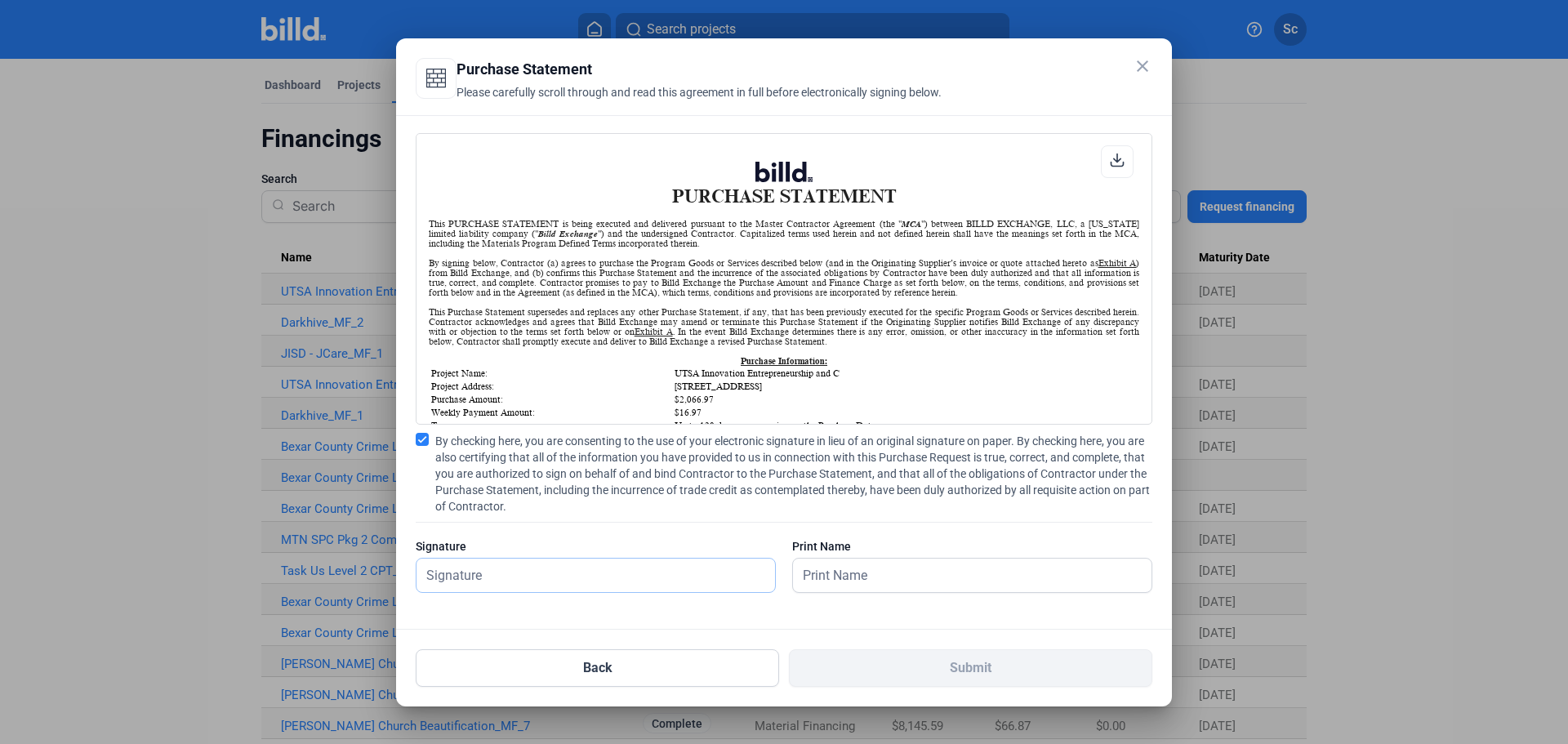
type input "[PERSON_NAME]"
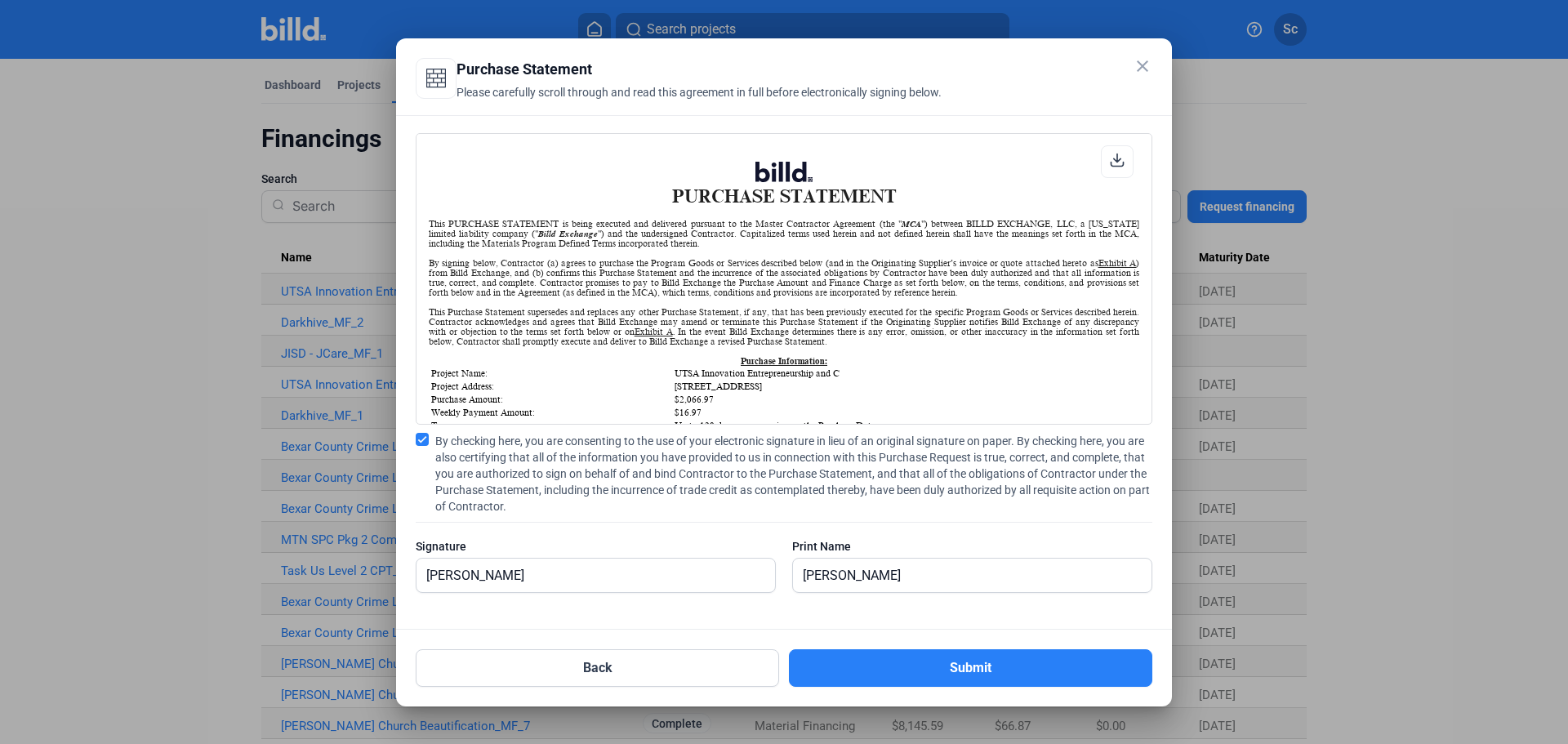
click at [959, 676] on button "Submit" at bounding box center [969, 667] width 363 height 37
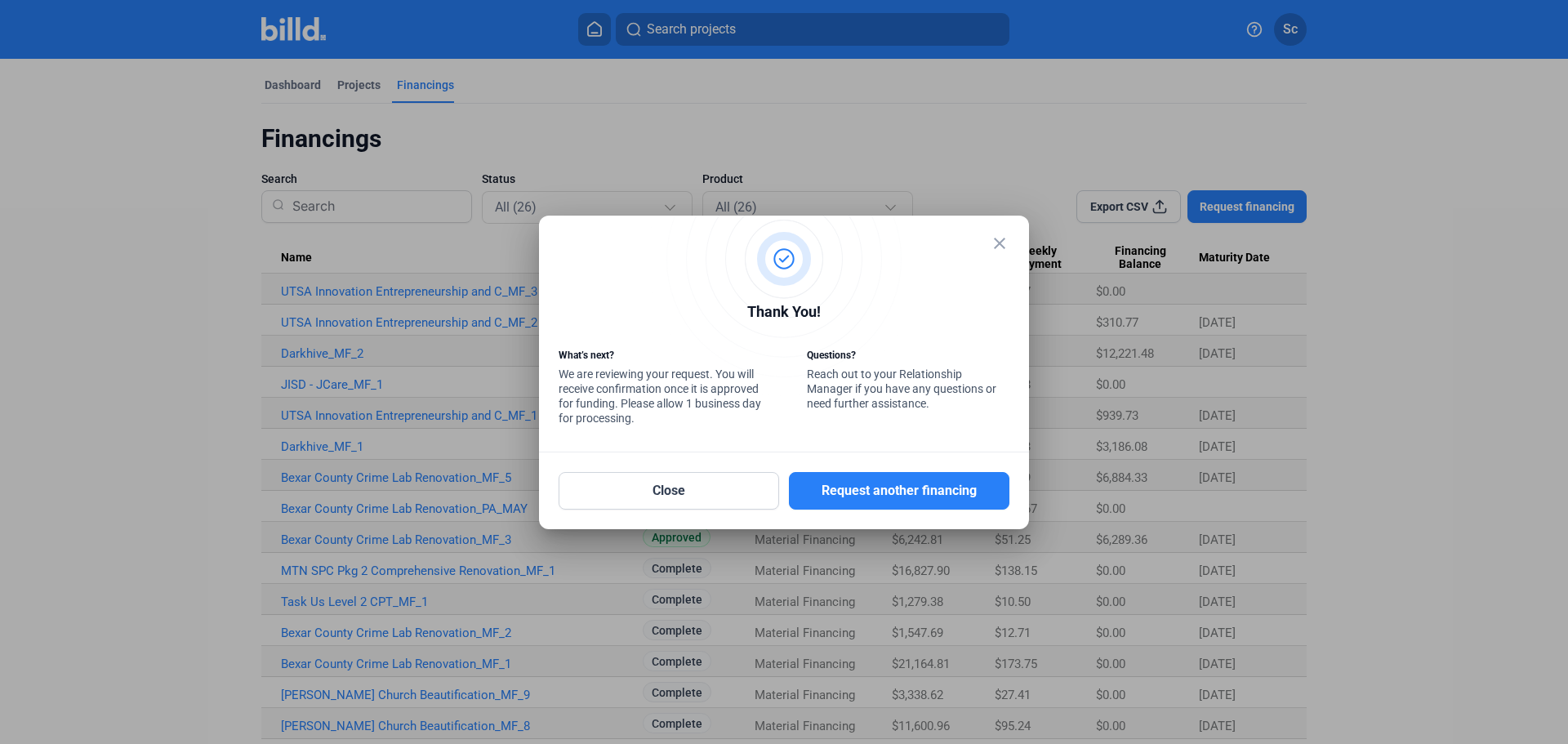
click at [1009, 239] on mat-dialog-container "close Thank You! What’s next? We are reviewing your request. You will receive c…" at bounding box center [784, 372] width 490 height 314
click at [1007, 242] on mat-icon "close" at bounding box center [999, 243] width 20 height 20
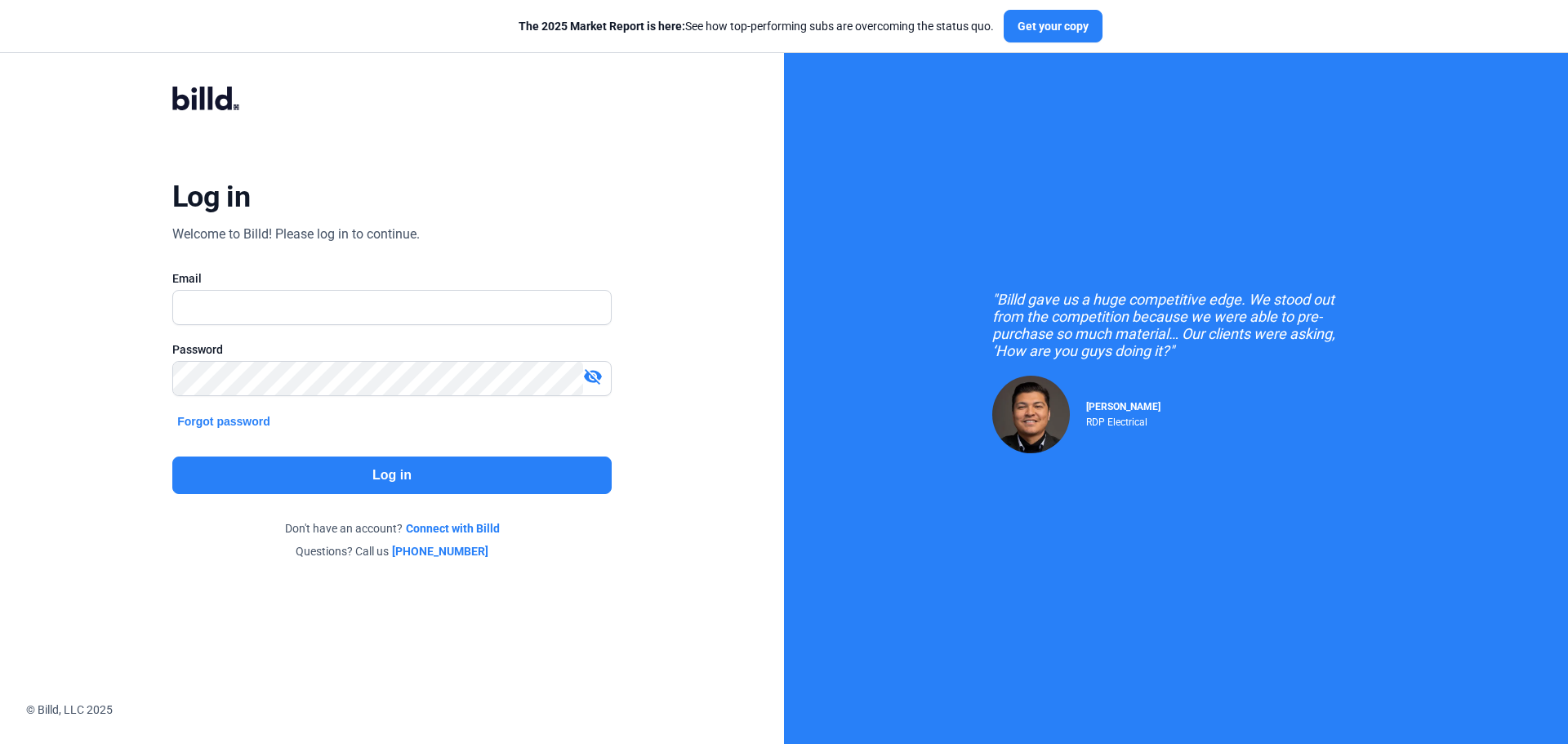
click at [238, 325] on div at bounding box center [392, 333] width 439 height 16
click at [269, 314] on input "text" at bounding box center [392, 307] width 437 height 34
type input "[EMAIL_ADDRESS][DOMAIN_NAME]"
click at [444, 482] on button "Log in" at bounding box center [392, 475] width 439 height 37
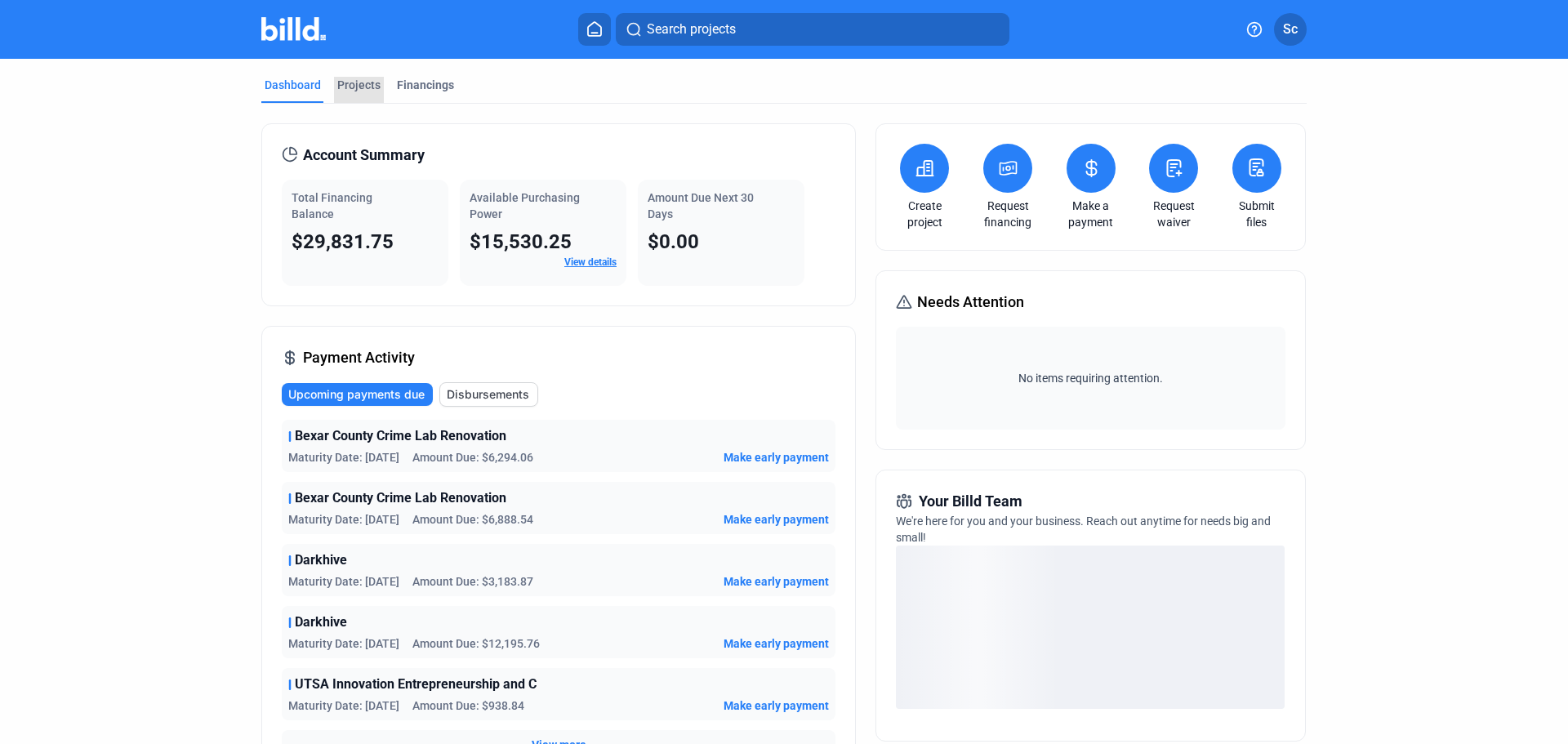
click at [364, 92] on div "Projects" at bounding box center [359, 85] width 43 height 16
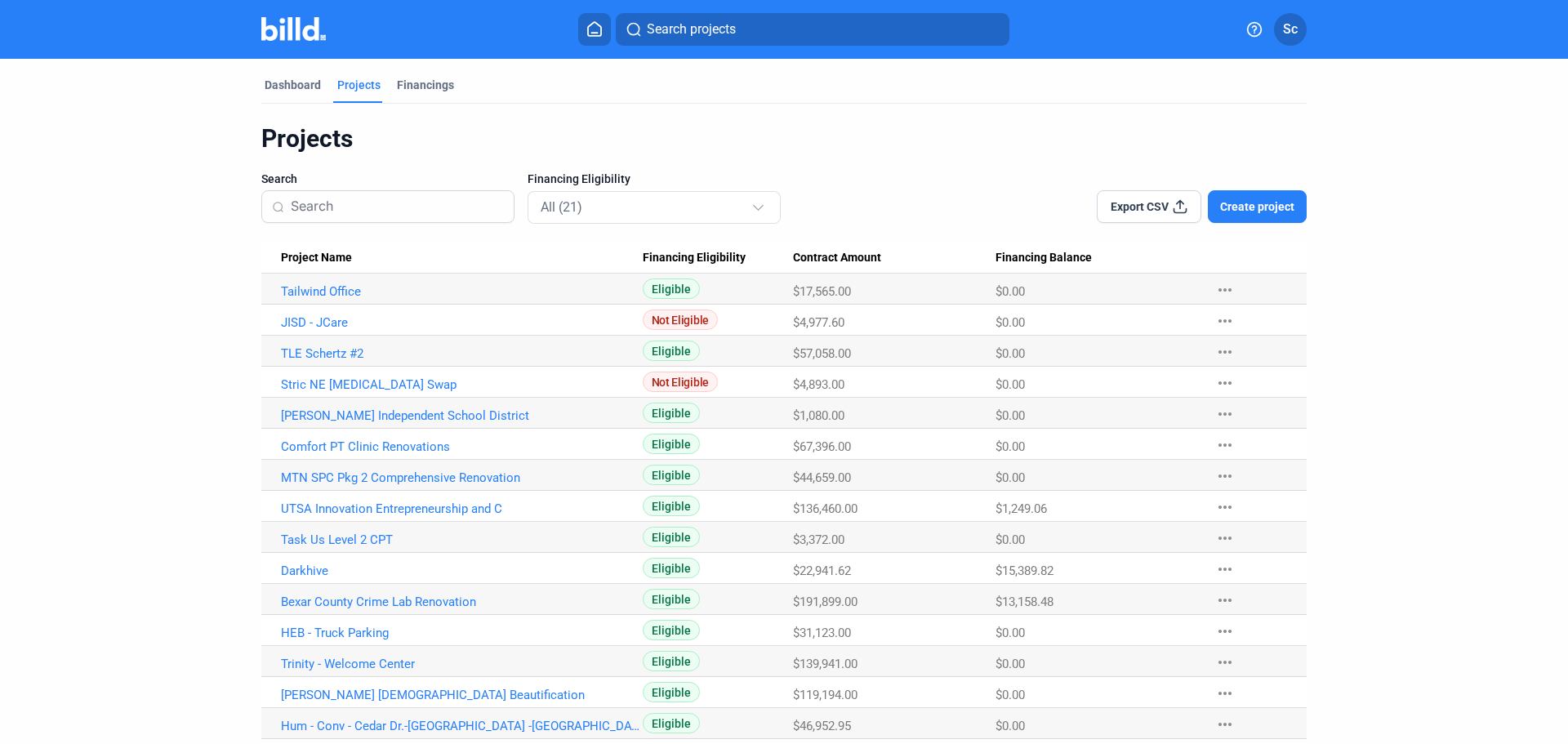
click at [421, 76] on mat-tab-group "Dashboard Projects Financings Projects Search Financing Eligibility All (21) Ex…" at bounding box center [784, 492] width 1045 height 866
click at [437, 82] on div "Financings" at bounding box center [425, 85] width 57 height 16
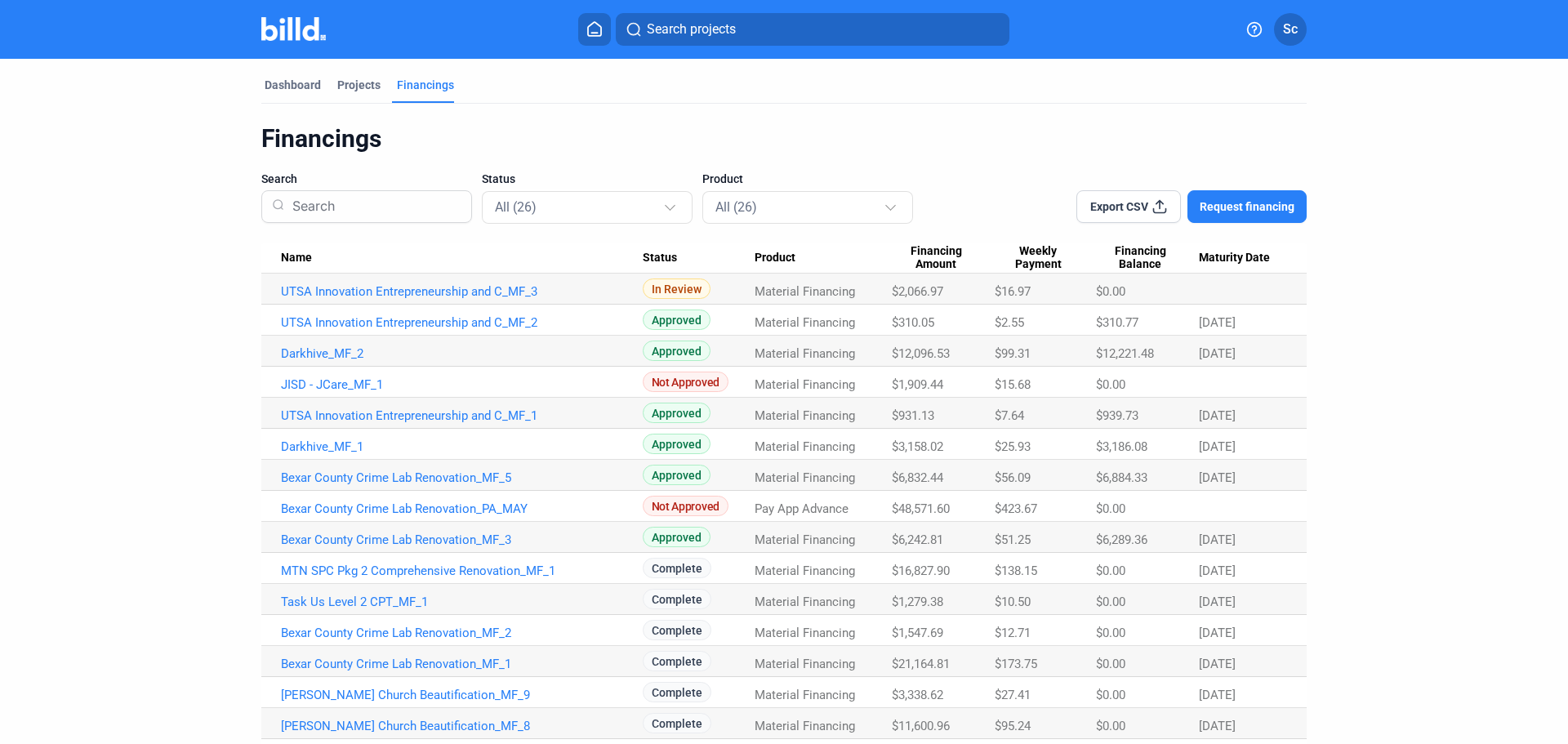
click at [460, 320] on link "UTSA Innovation Entrepreneurship and C_MF_2" at bounding box center [462, 322] width 362 height 15
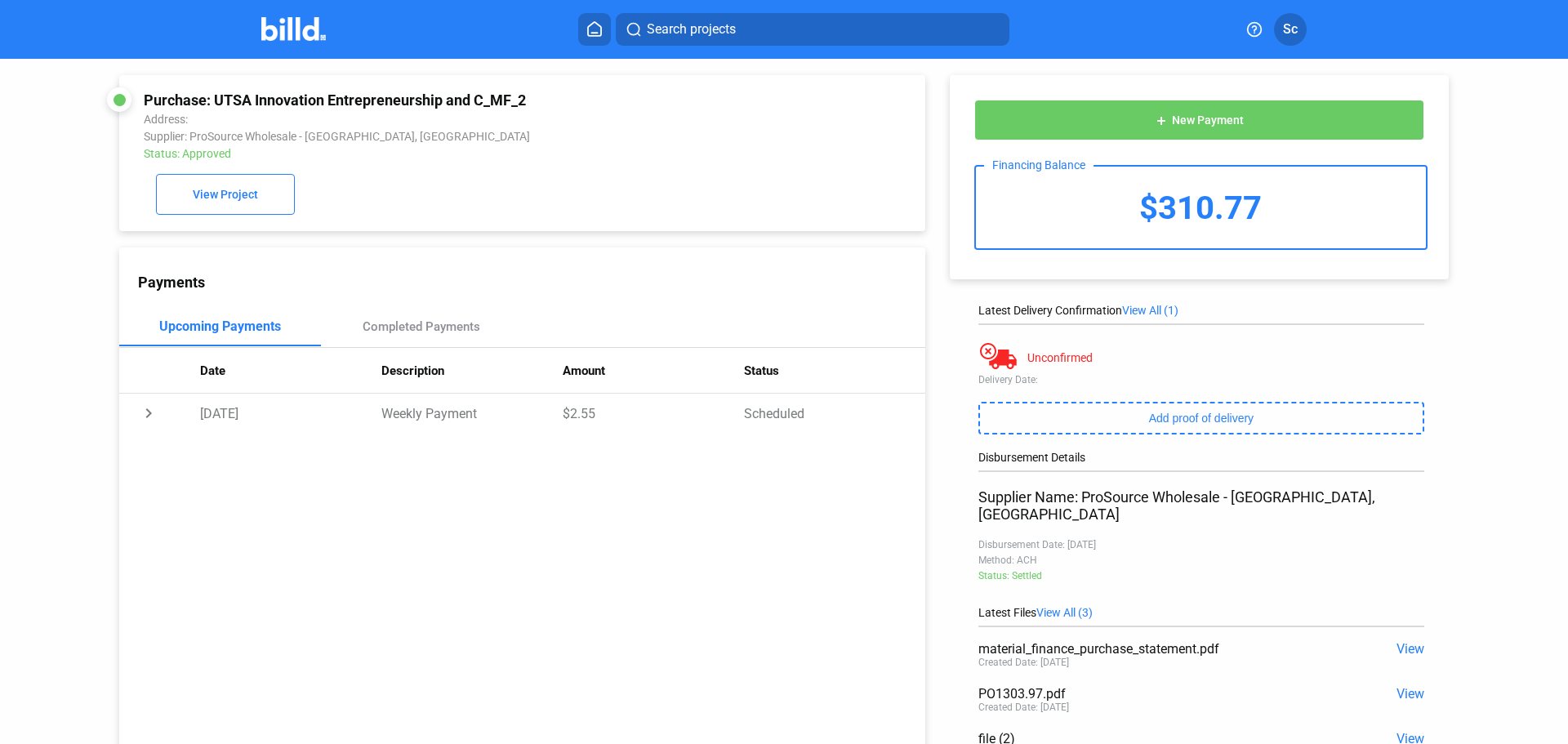
scroll to position [145, 0]
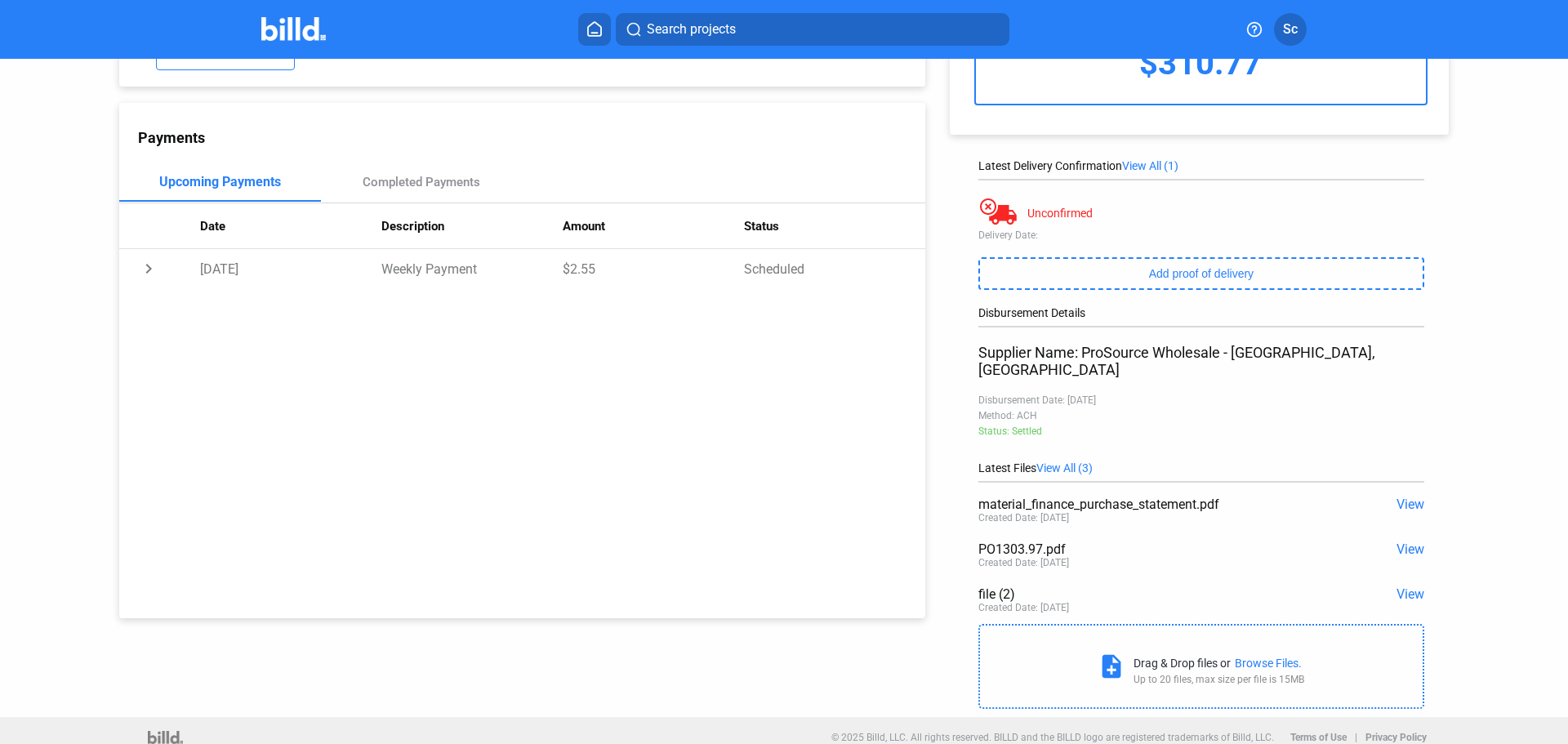
click at [1414, 586] on span "View" at bounding box center [1410, 594] width 28 height 16
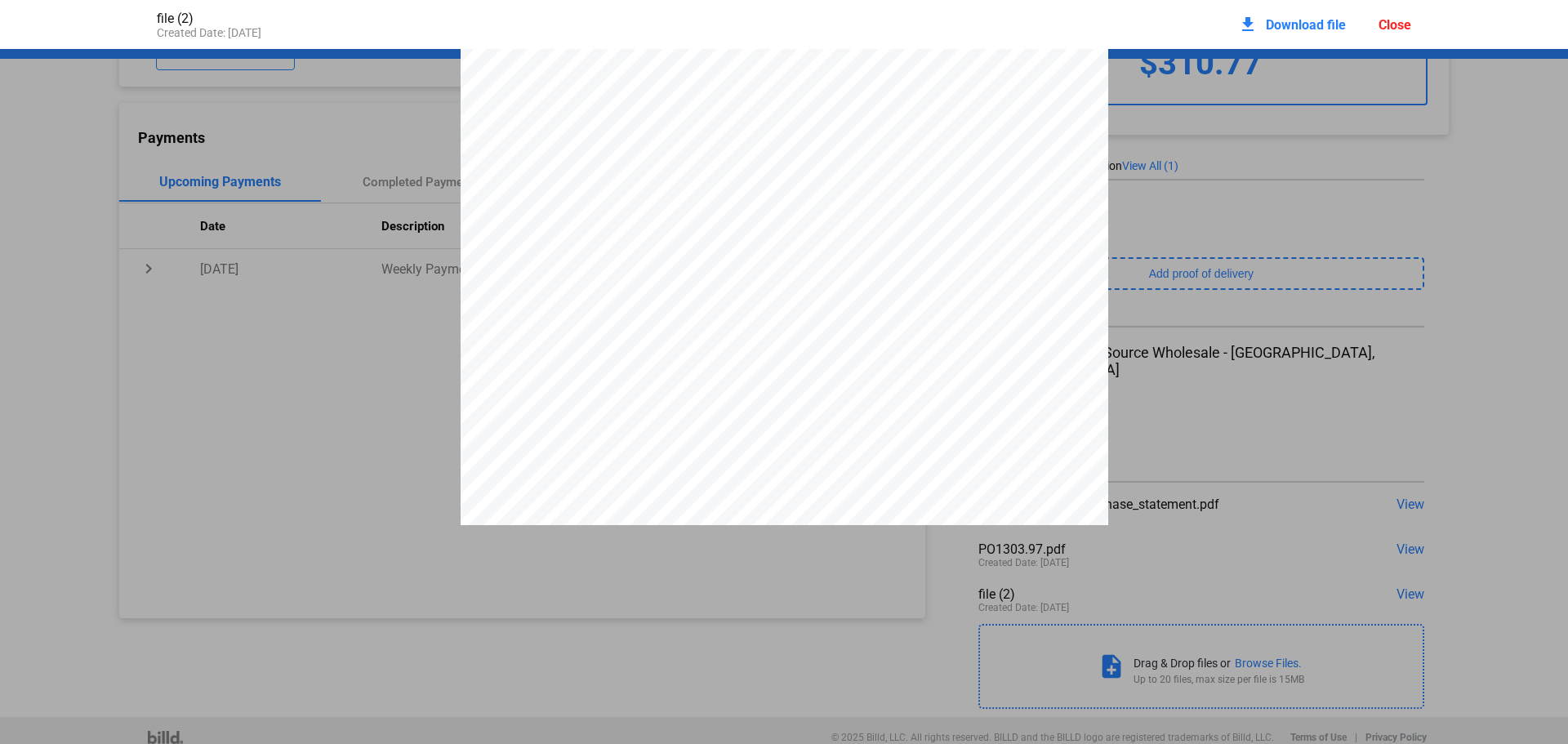
scroll to position [156, 0]
